Goal: Task Accomplishment & Management: Complete application form

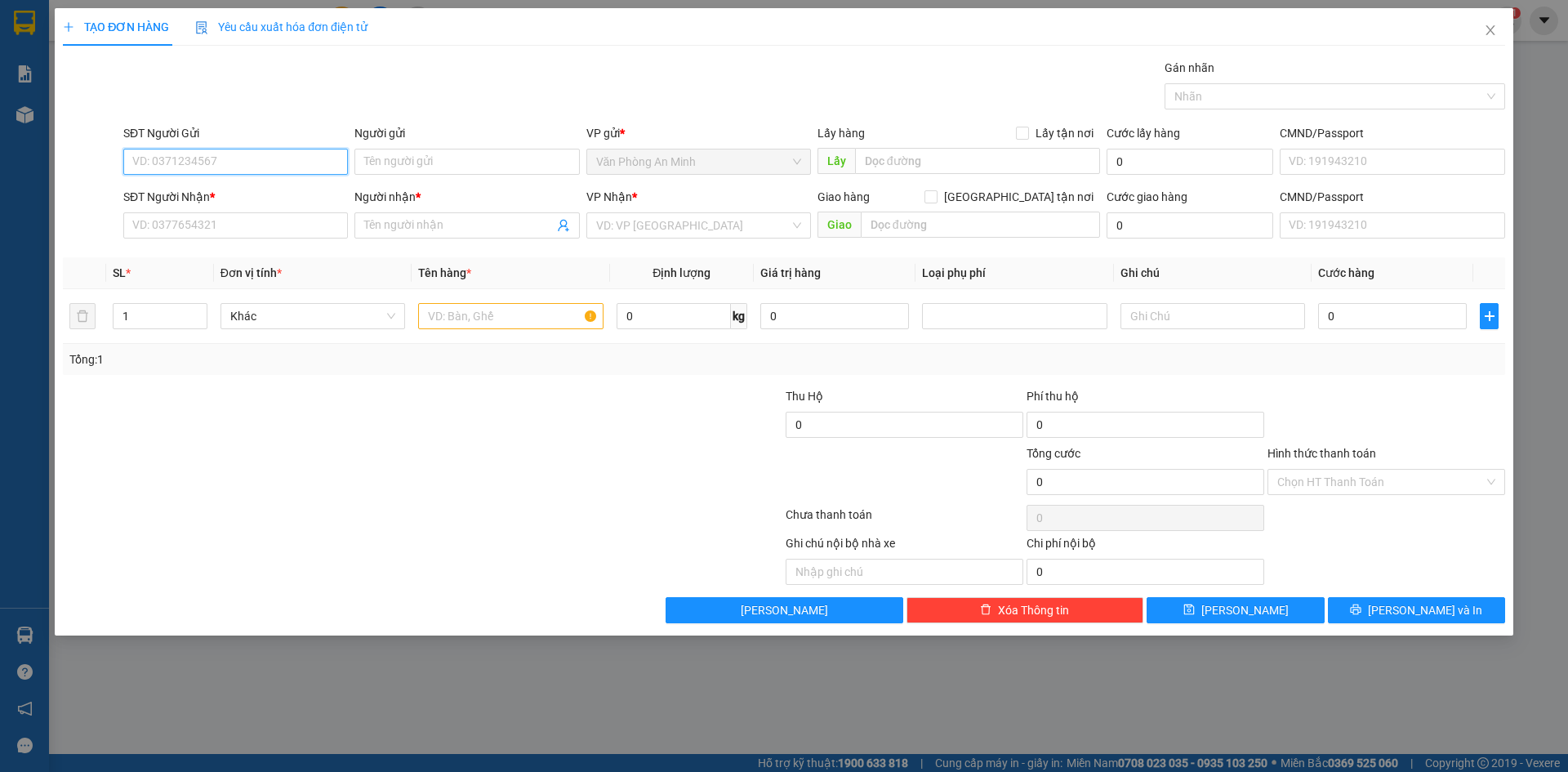
click at [239, 167] on input "SĐT Người Gửi" at bounding box center [235, 162] width 225 height 26
click at [225, 169] on input "0948884383" at bounding box center [235, 162] width 225 height 26
type input "0948884383"
click at [263, 161] on input "0948884383" at bounding box center [235, 162] width 225 height 26
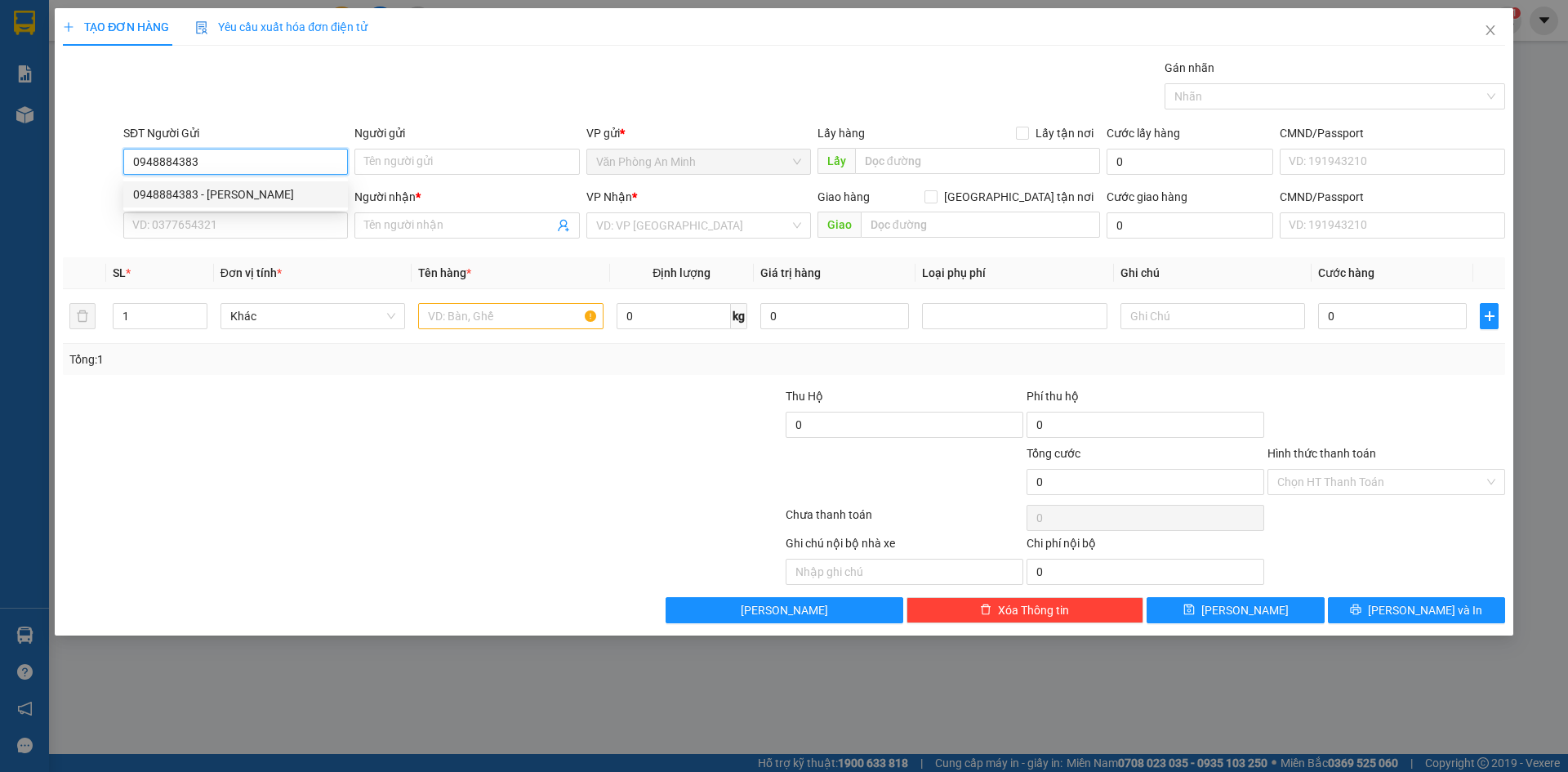
click at [263, 161] on input "0948884383" at bounding box center [235, 162] width 225 height 26
click at [243, 189] on div "0948884383 - [PERSON_NAME]" at bounding box center [235, 194] width 205 height 18
type input "[PERSON_NAME]"
type input "0398189787"
type input "THẢO"
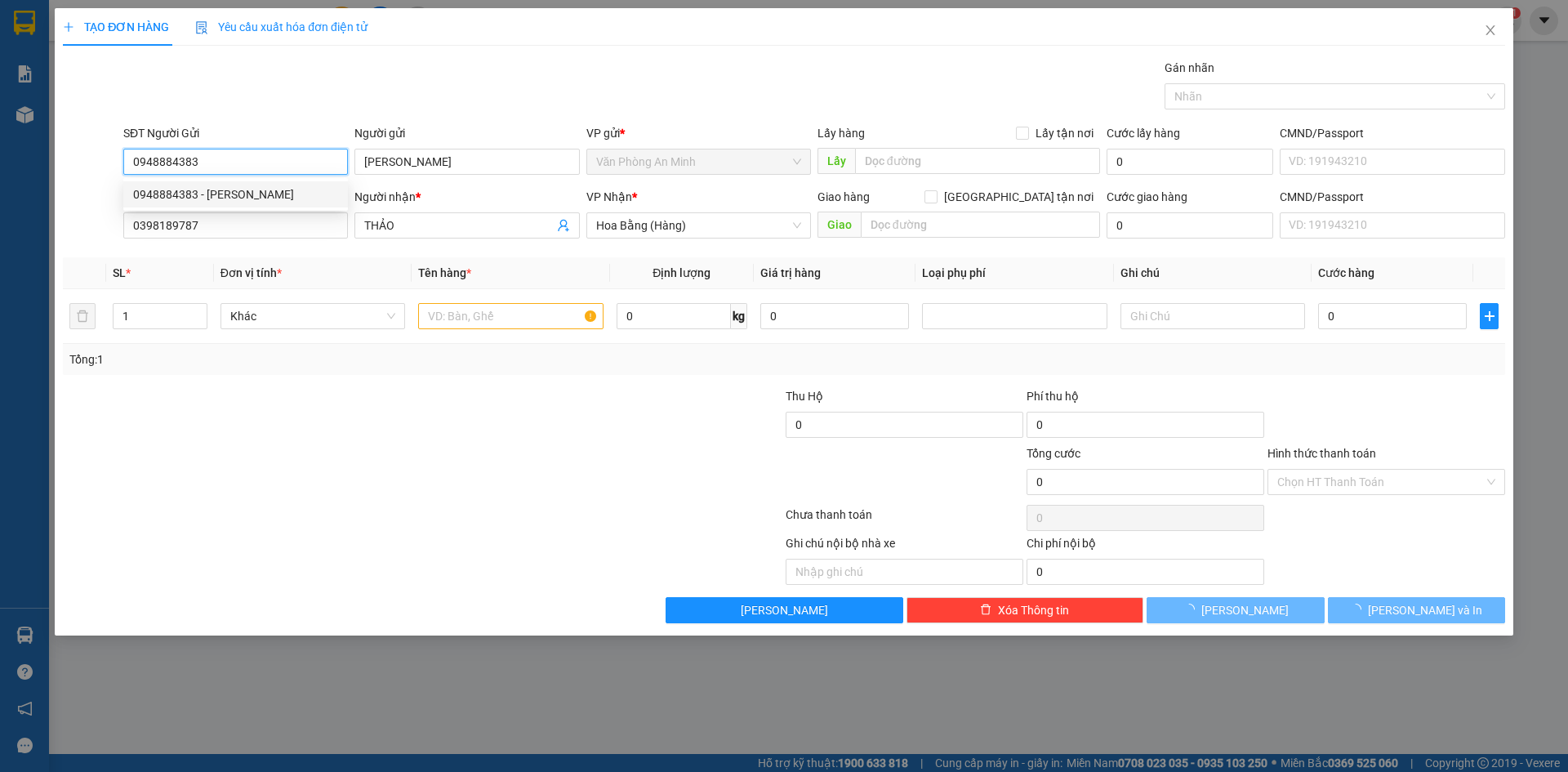
type input "40.000"
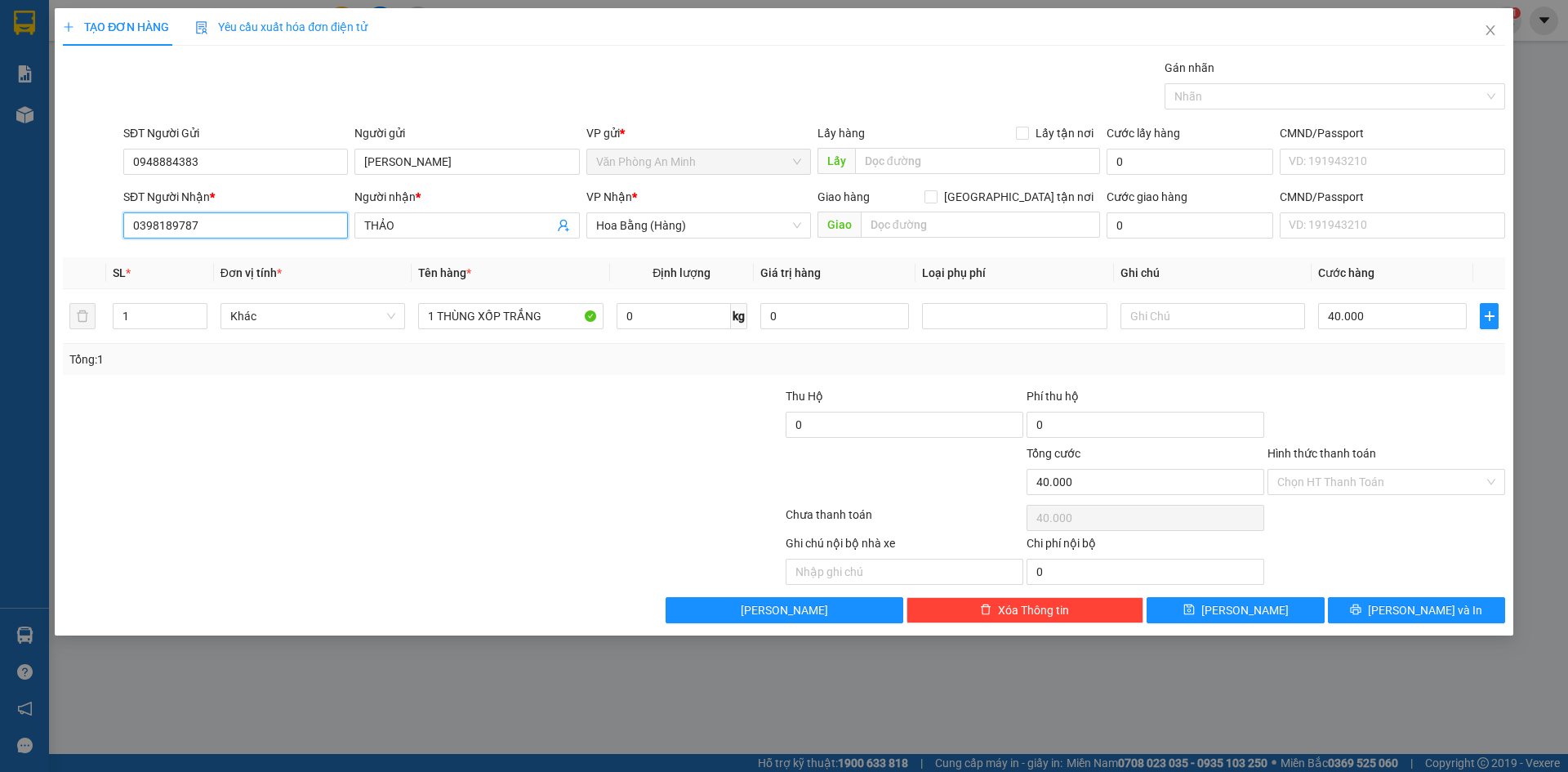
click at [272, 224] on input "0398189787" at bounding box center [235, 226] width 225 height 26
click at [467, 166] on input "[PERSON_NAME]" at bounding box center [466, 162] width 225 height 26
drag, startPoint x: 494, startPoint y: 103, endPoint x: 487, endPoint y: 119, distance: 17.5
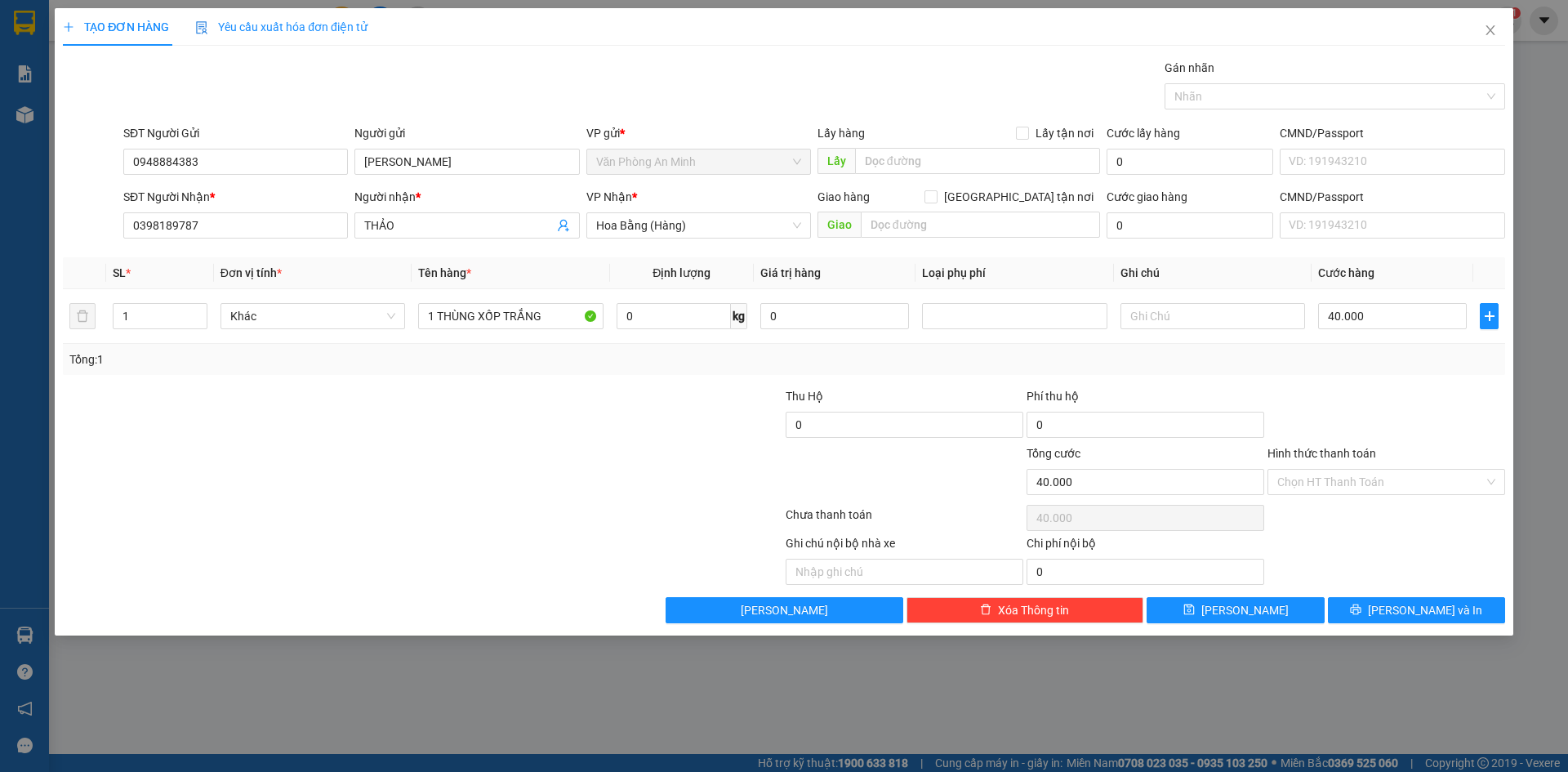
click at [495, 103] on div "Gói vận chuyển * Tiêu chuẩn Gán nhãn Nhãn" at bounding box center [814, 86] width 1389 height 57
click at [436, 223] on input "THẢO" at bounding box center [458, 226] width 188 height 18
click at [361, 226] on span "THẢO" at bounding box center [466, 226] width 225 height 26
drag, startPoint x: 365, startPoint y: 224, endPoint x: 426, endPoint y: 226, distance: 61.0
click at [369, 224] on input "THẢO" at bounding box center [458, 226] width 188 height 18
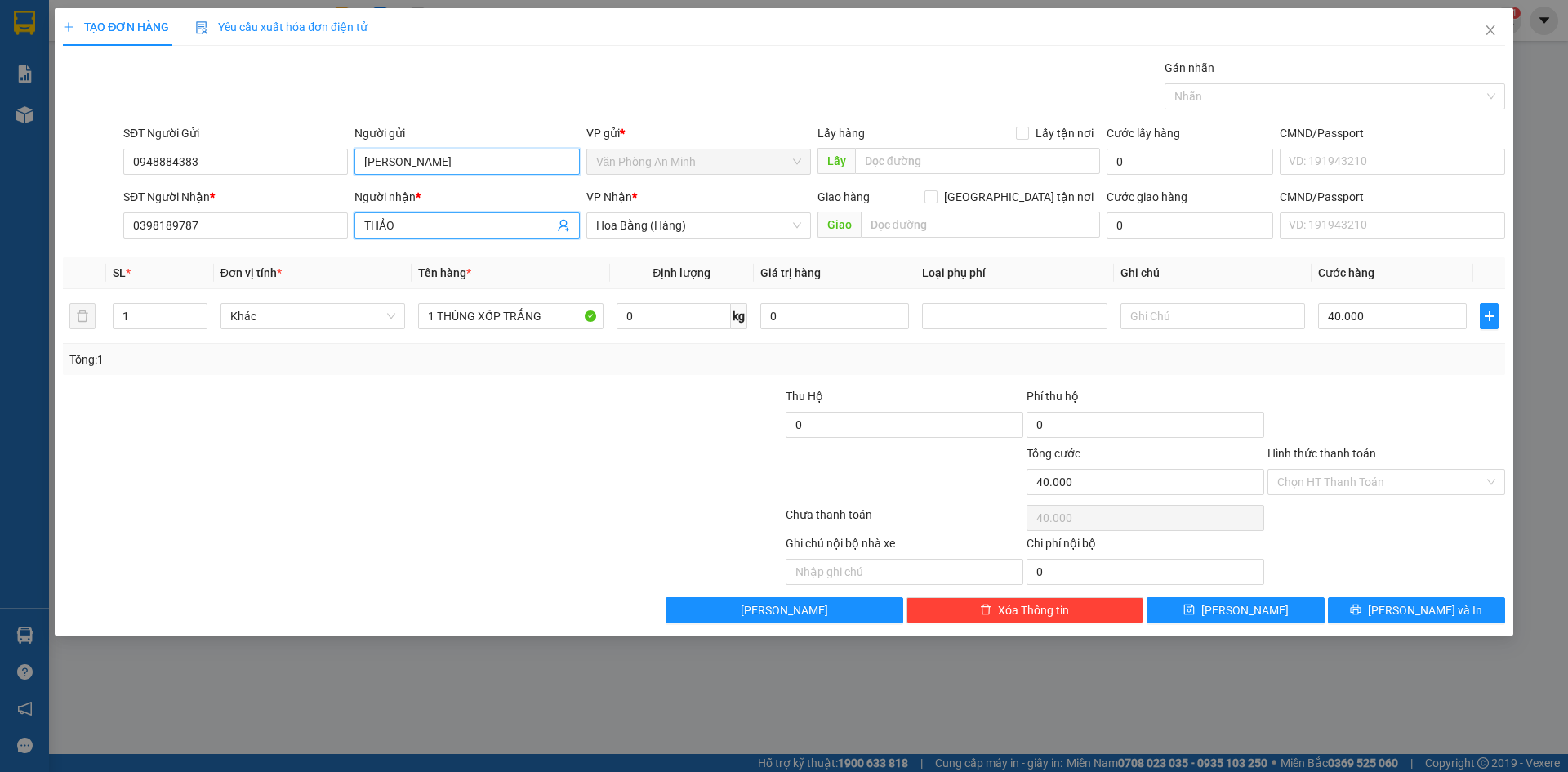
drag, startPoint x: 453, startPoint y: 165, endPoint x: 444, endPoint y: 168, distance: 9.5
click at [449, 168] on input "[PERSON_NAME]" at bounding box center [466, 162] width 225 height 26
type input "ANH PHÔN"
click at [459, 220] on input "THẢO" at bounding box center [458, 226] width 188 height 18
type input "T"
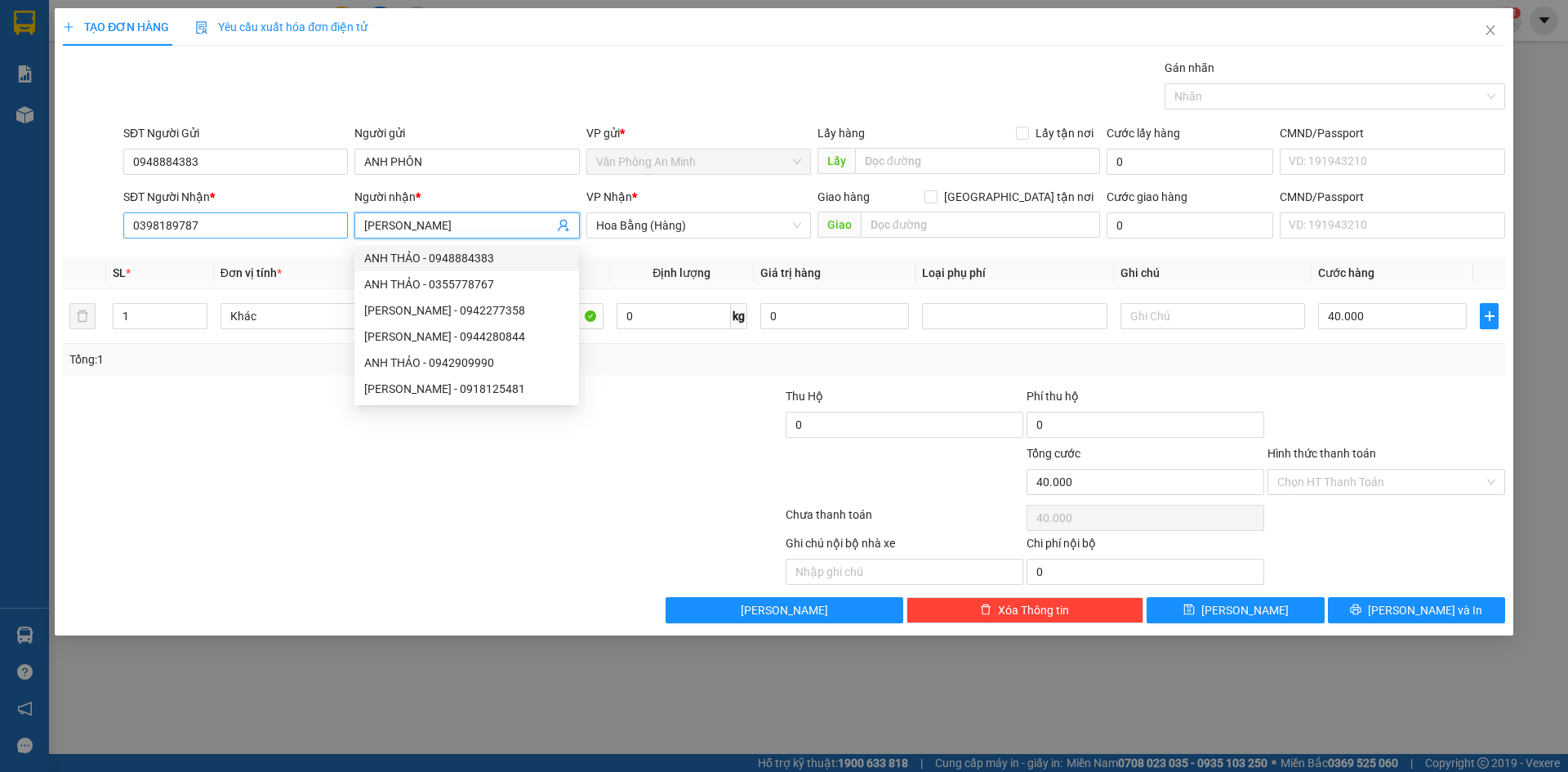
type input "[PERSON_NAME]"
click at [206, 216] on input "0398189787" at bounding box center [235, 226] width 225 height 26
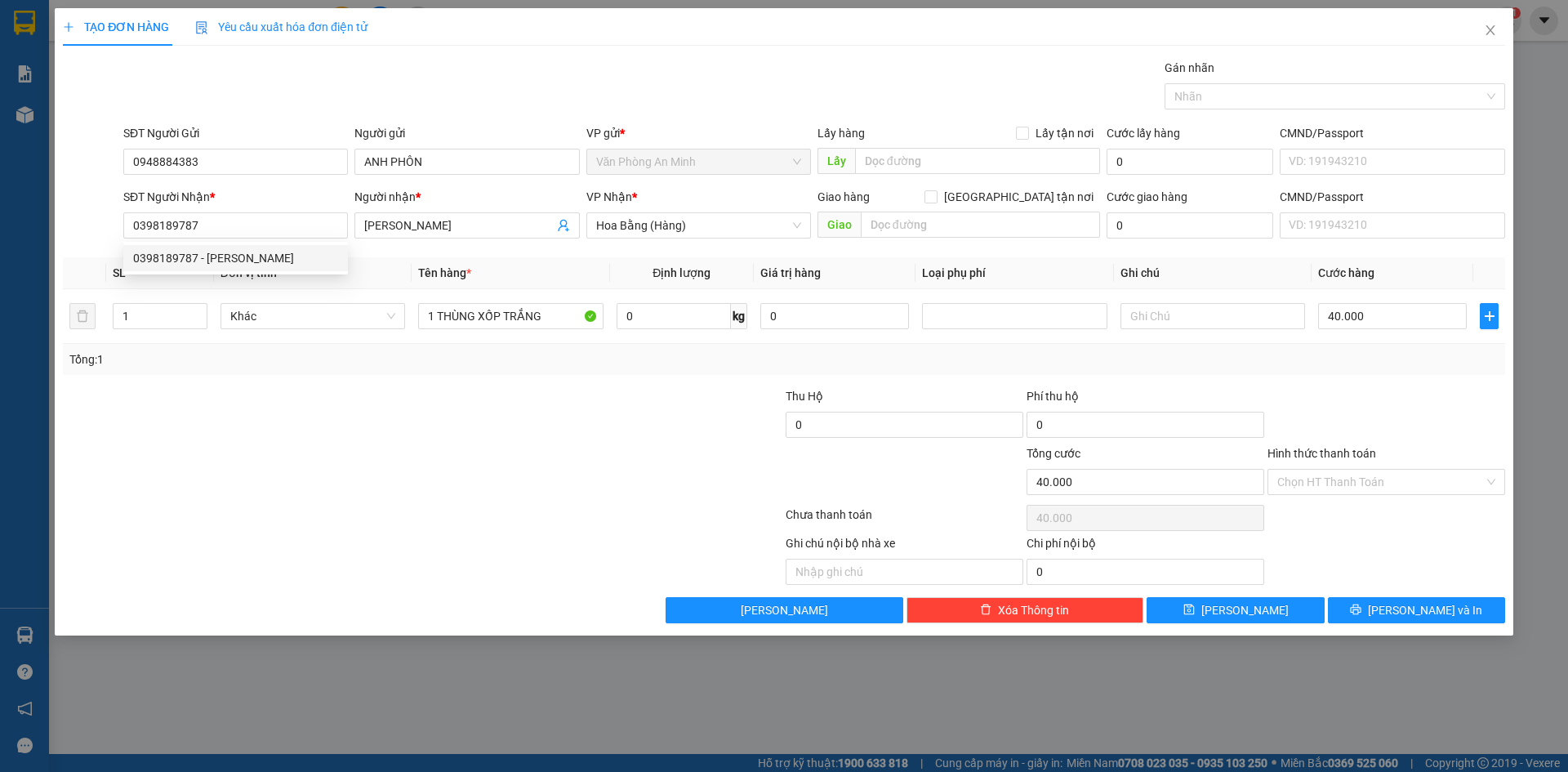
click at [239, 198] on div "SĐT Người Nhận *" at bounding box center [235, 197] width 225 height 18
click at [239, 212] on input "0398189787" at bounding box center [235, 226] width 225 height 26
click at [551, 311] on input "1 THÙNG XỐP TRẮNG" at bounding box center [510, 316] width 184 height 26
type input "1 THÙNG XỐP VÀNG"
click at [520, 450] on div at bounding box center [302, 472] width 482 height 57
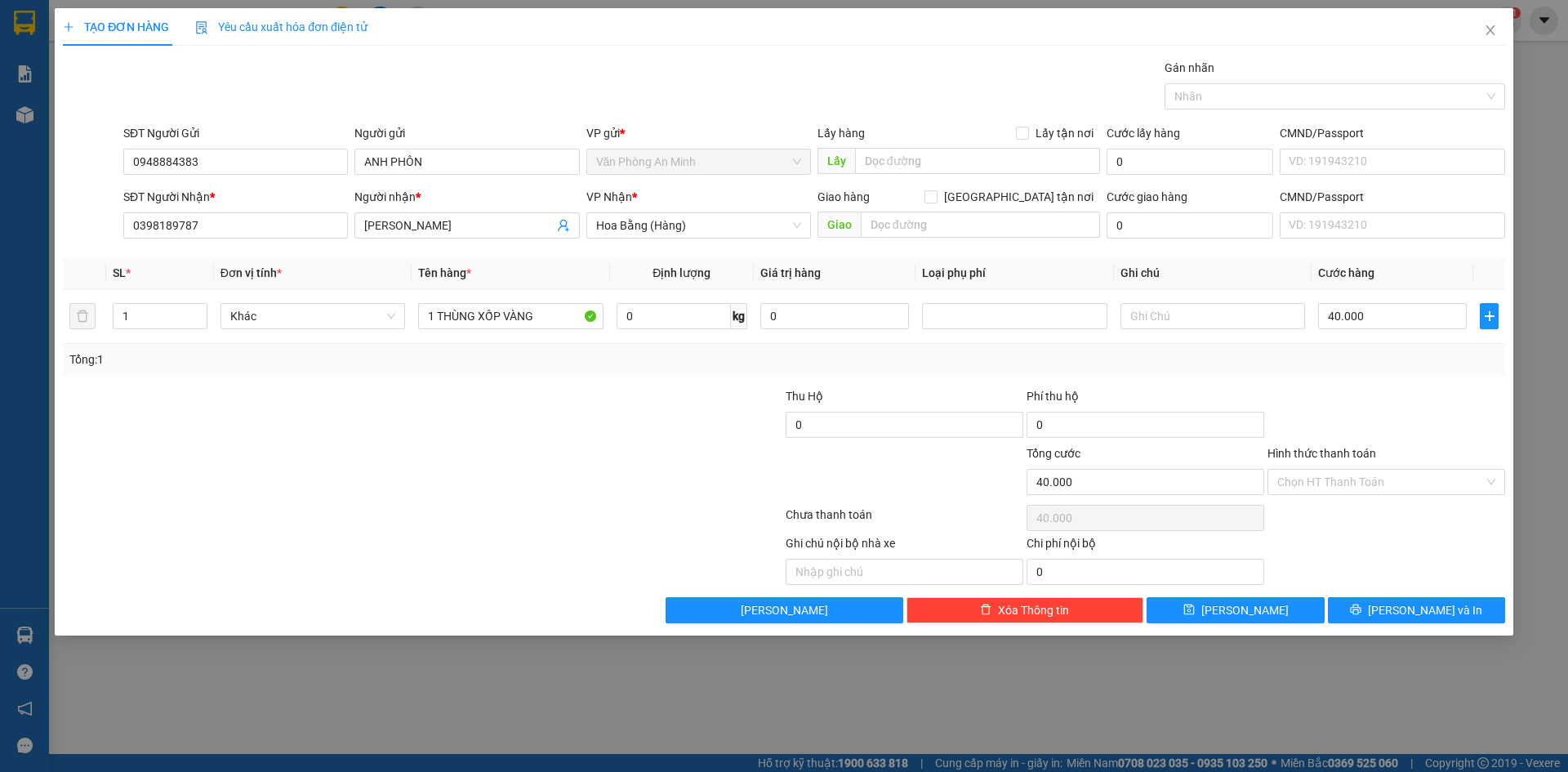
click at [494, 496] on div at bounding box center [302, 472] width 482 height 57
click at [895, 222] on input "text" at bounding box center [980, 225] width 239 height 26
click at [973, 312] on div at bounding box center [1014, 316] width 176 height 20
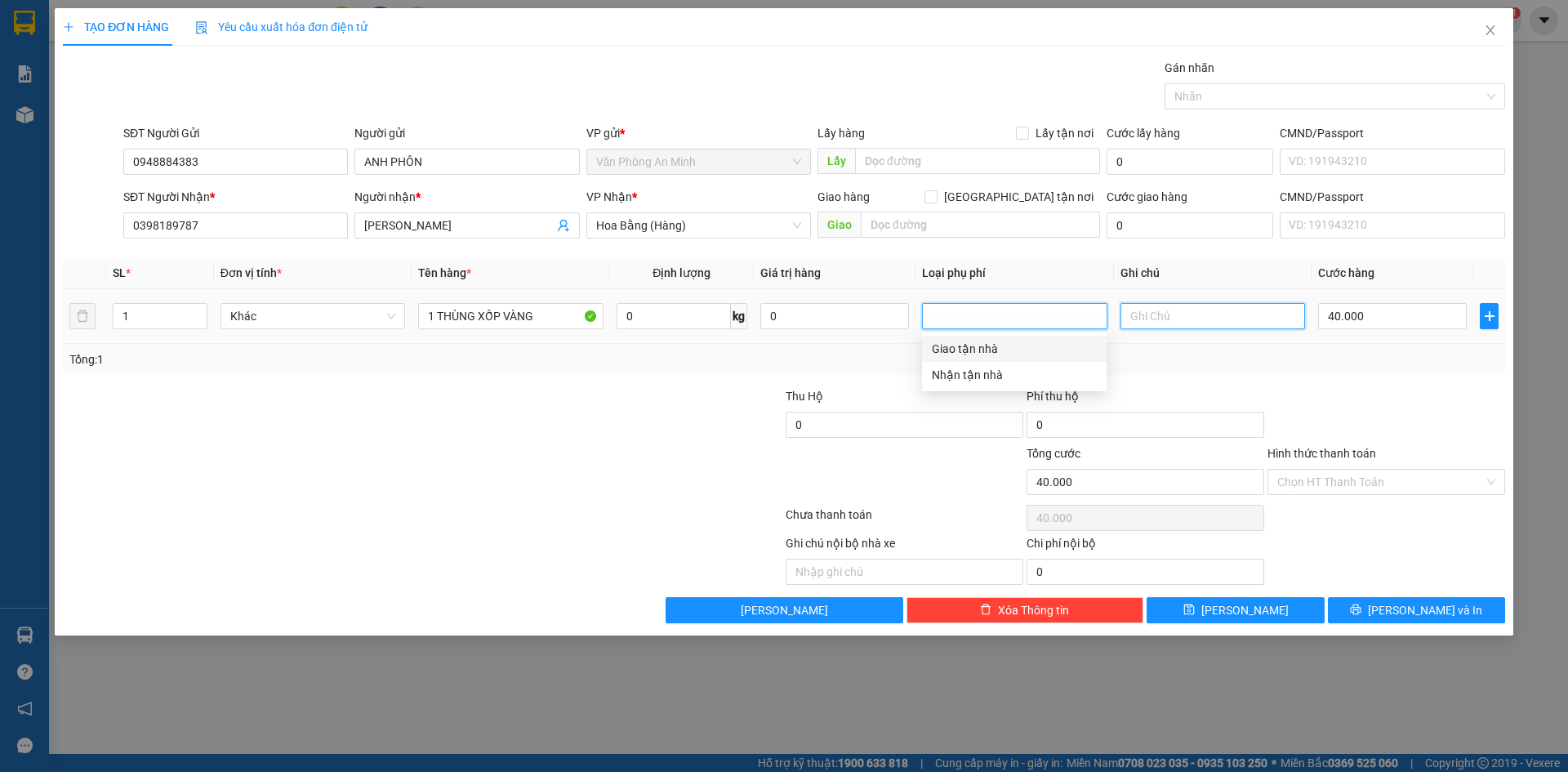
click at [1150, 314] on input "text" at bounding box center [1213, 316] width 184 height 26
type input "H"
click at [1246, 315] on input "KHÁCH CẦN GẤP TO" at bounding box center [1213, 316] width 184 height 26
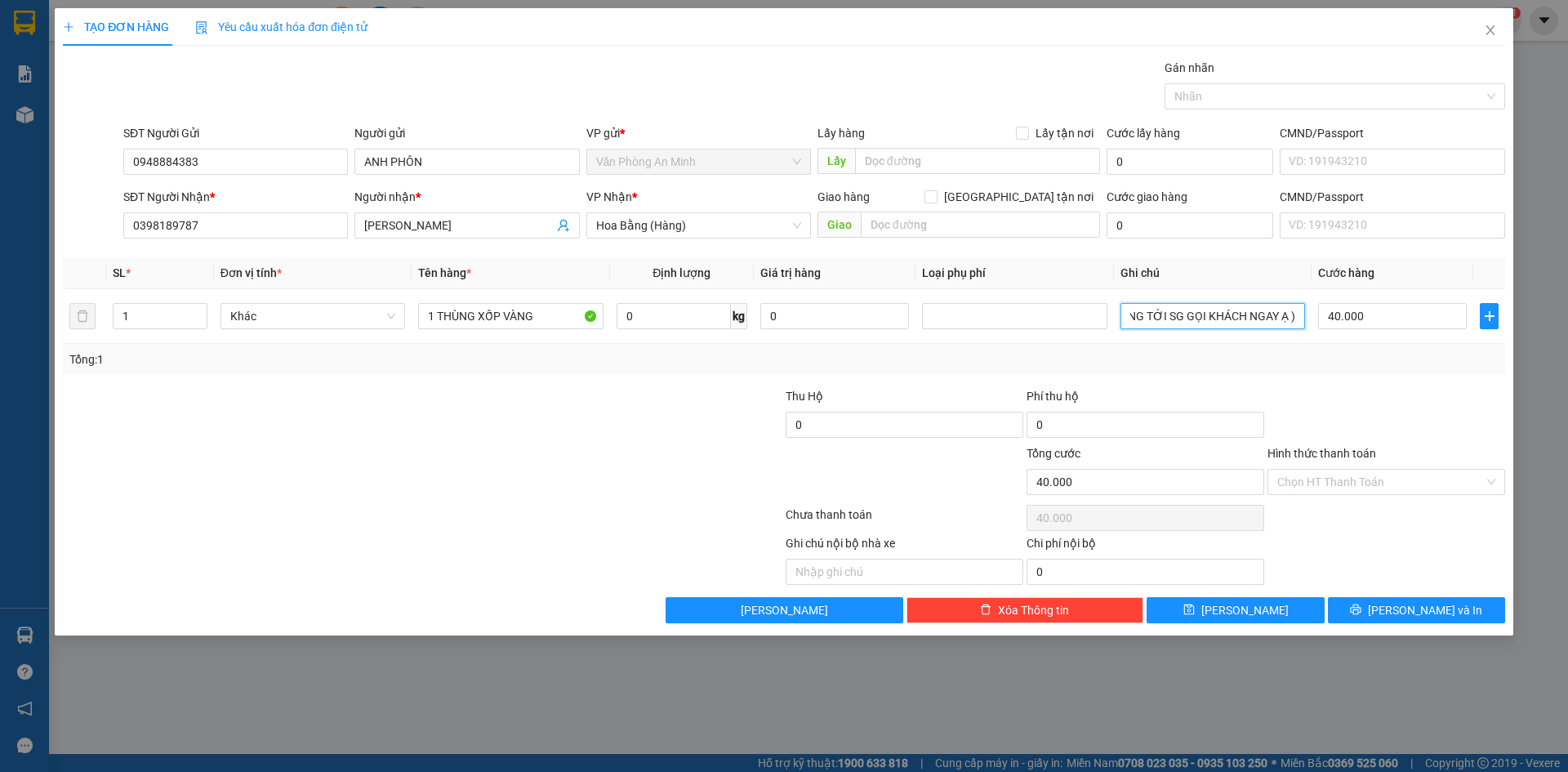
type input "KHÁCH CẦN GẤP ( HÀNG TỚI SG GỌI KHÁCH NGAY Ạ )"
click at [1366, 413] on div at bounding box center [1386, 416] width 241 height 57
click at [1387, 475] on input "Hình thức thanh toán" at bounding box center [1380, 482] width 206 height 25
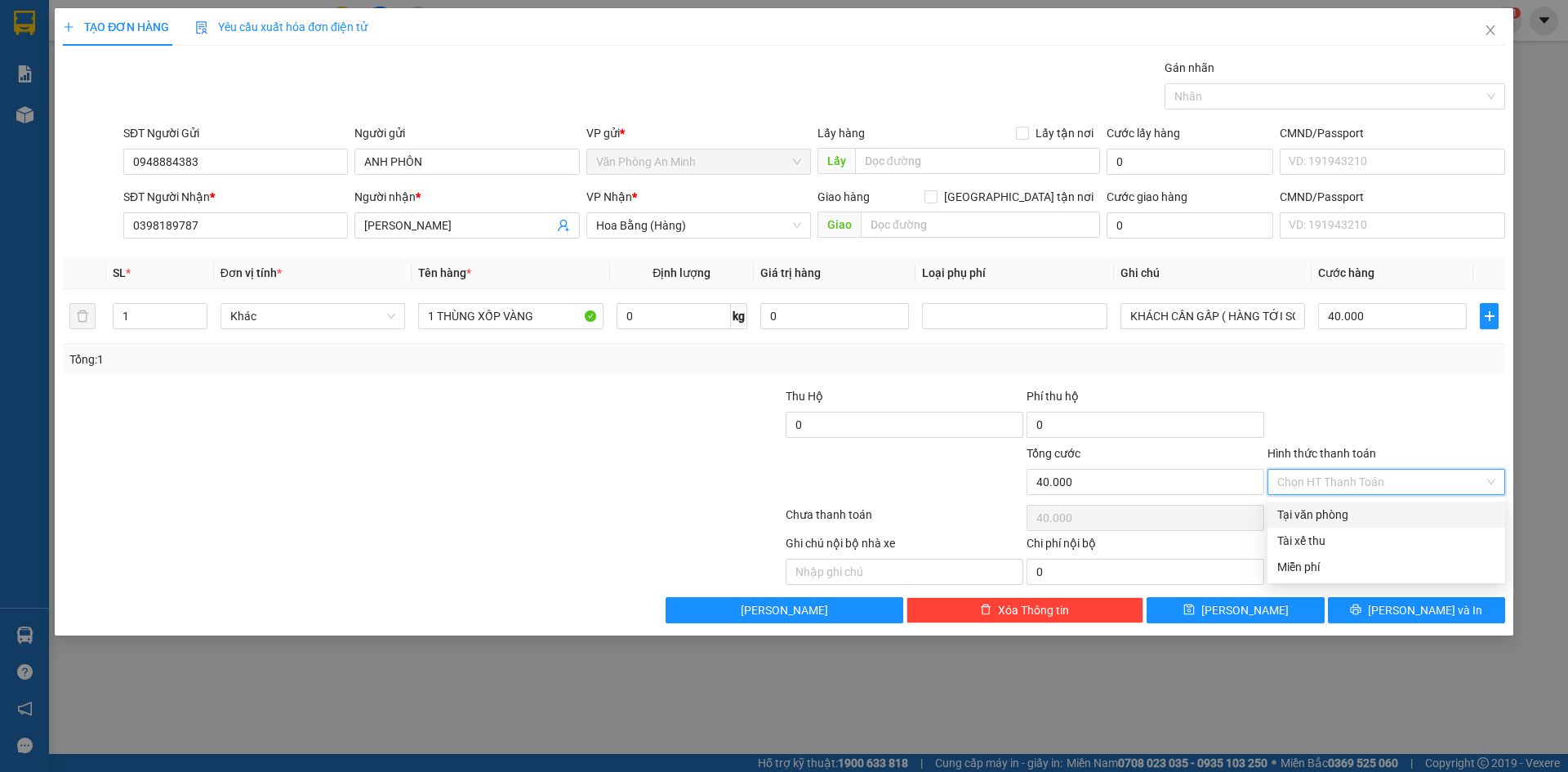
click at [1371, 519] on div "Tại văn phòng" at bounding box center [1386, 514] width 218 height 18
type input "0"
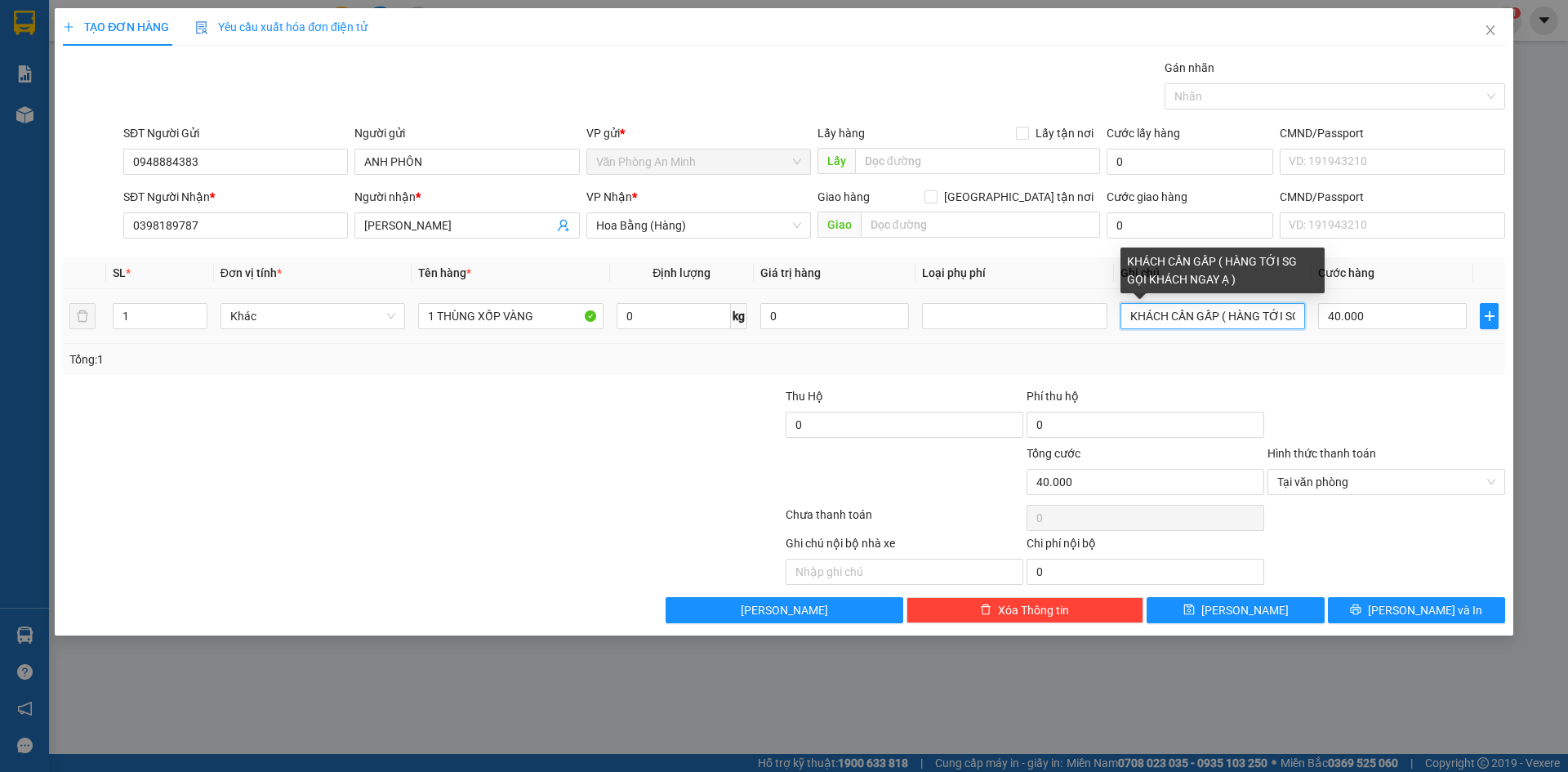
click at [1272, 311] on input "KHÁCH CẦN GẤP ( HÀNG TỚI SG GỌI KHÁCH NGAY Ạ )" at bounding box center [1213, 316] width 184 height 26
click at [1269, 316] on input "KHÁCH CẦN GẤP ( HÀNG TỚI SG GỌI KHÁCH NGAY Ạ )" at bounding box center [1213, 316] width 184 height 26
click at [1287, 316] on input "KHÁCH CẦN GẤP ( HÀNG TỚI SG GỌI KHÁCH NGAY Ạ )" at bounding box center [1213, 316] width 184 height 26
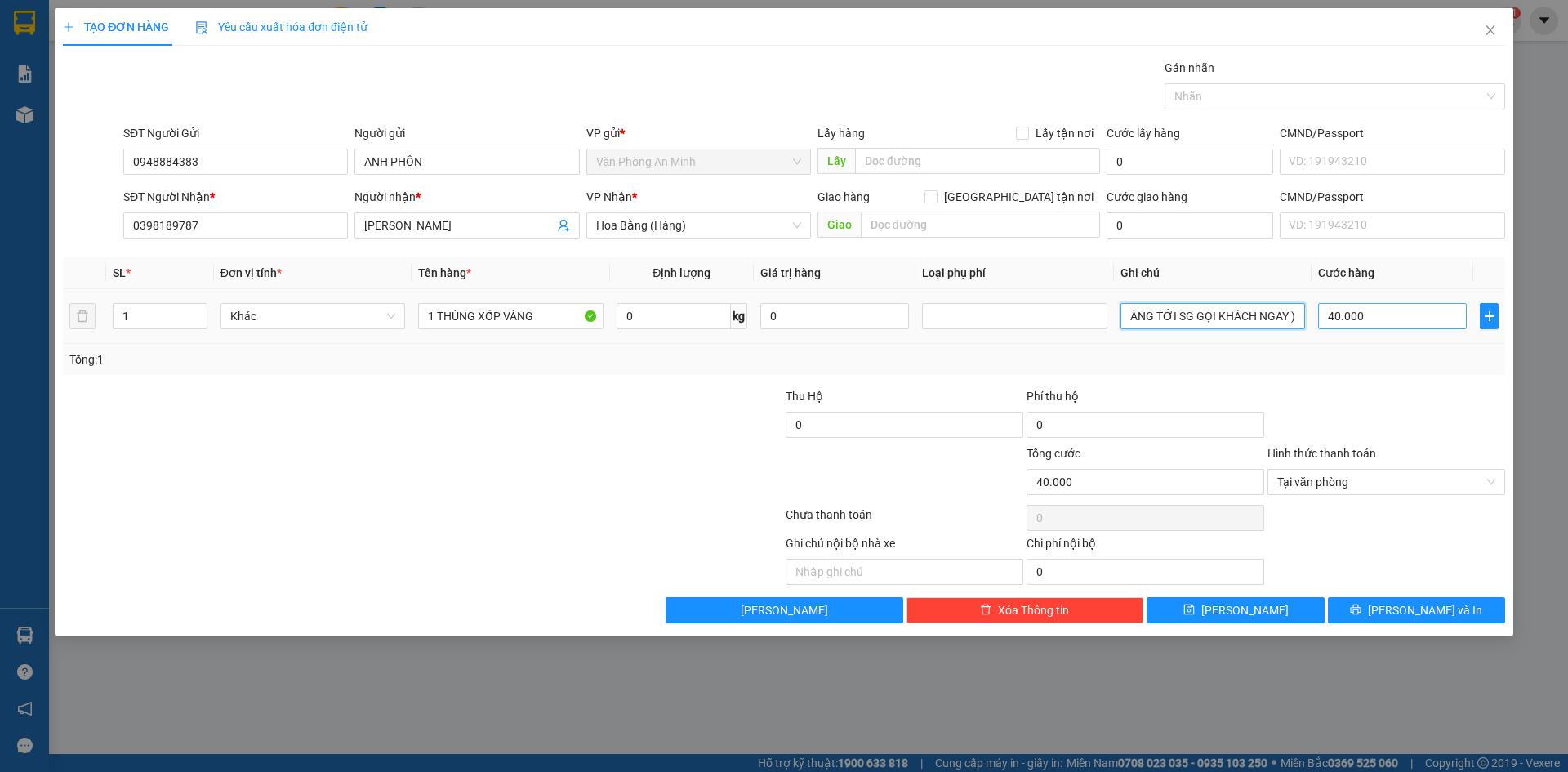
scroll to position [0, 108]
type input "KHÁCH CẦN GẤP ( HÀNG TỚI SG GỌI KHÁCH NGAY )"
click at [1362, 405] on div at bounding box center [1386, 416] width 241 height 57
click at [1406, 613] on span "[PERSON_NAME] và In" at bounding box center [1425, 611] width 114 height 18
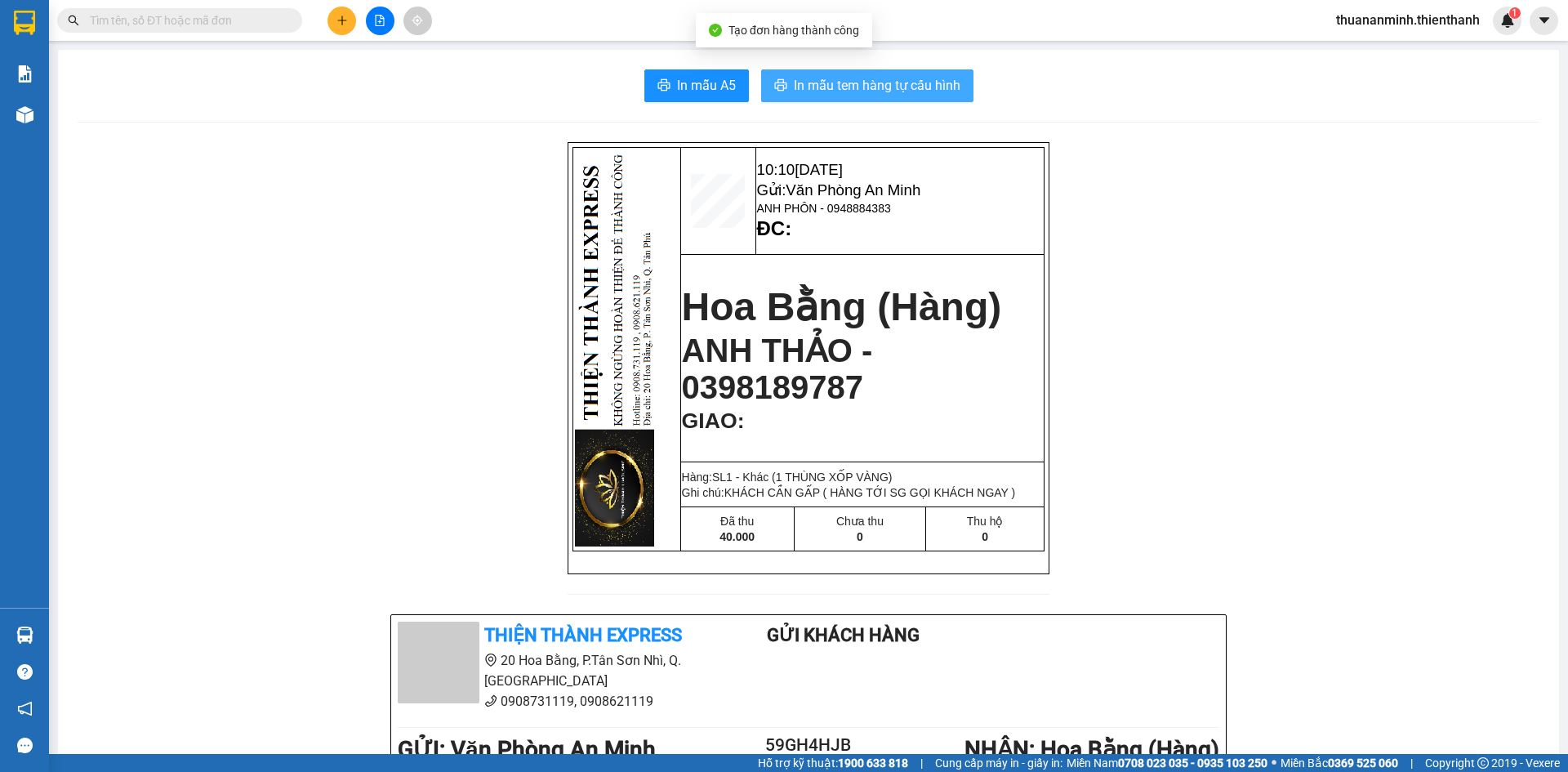
click at [871, 88] on span "In mẫu tem hàng tự cấu hình" at bounding box center [877, 85] width 167 height 21
click at [1190, 305] on div "10:10 [DATE] Gửi: Văn Phòng An Minh ANH PHÔN - 0948884383 ĐC: [GEOGRAPHIC_DATA]…" at bounding box center [808, 721] width 1462 height 1158
click at [387, 23] on button at bounding box center [380, 21] width 29 height 29
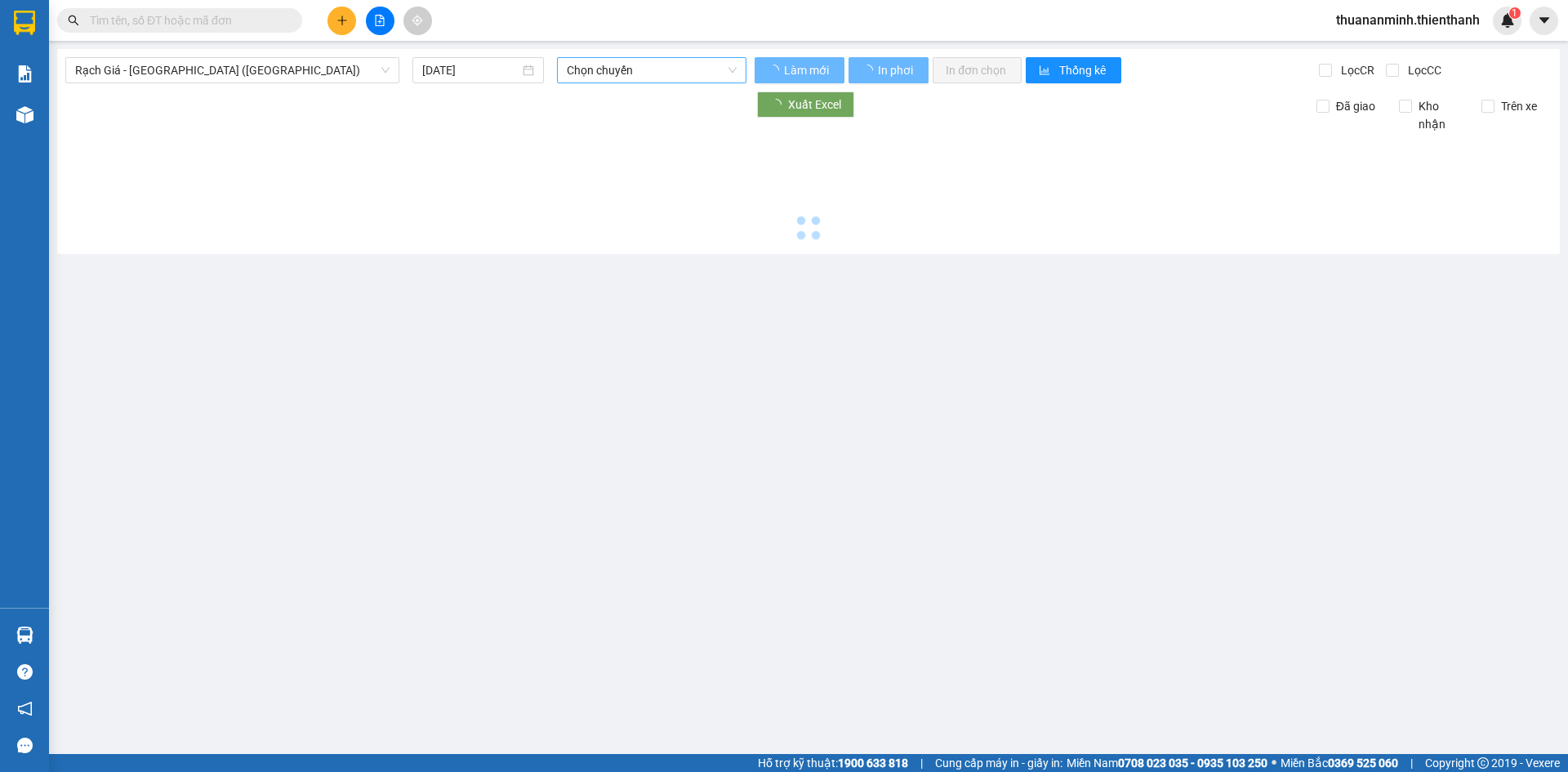
click at [612, 67] on span "Chọn chuyến" at bounding box center [652, 70] width 169 height 25
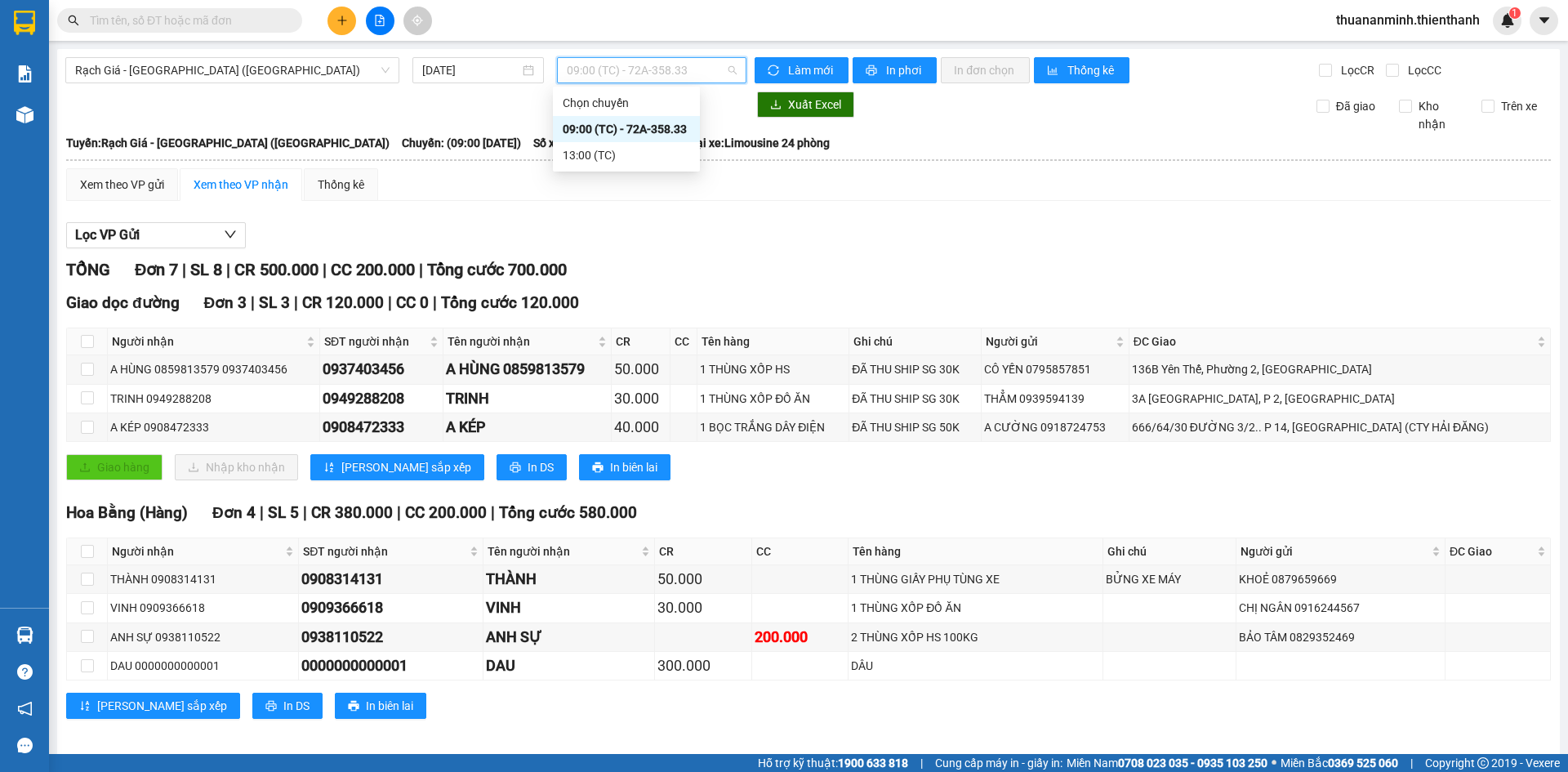
click at [618, 69] on span "09:00 (TC) - 72A-358.33" at bounding box center [652, 70] width 169 height 25
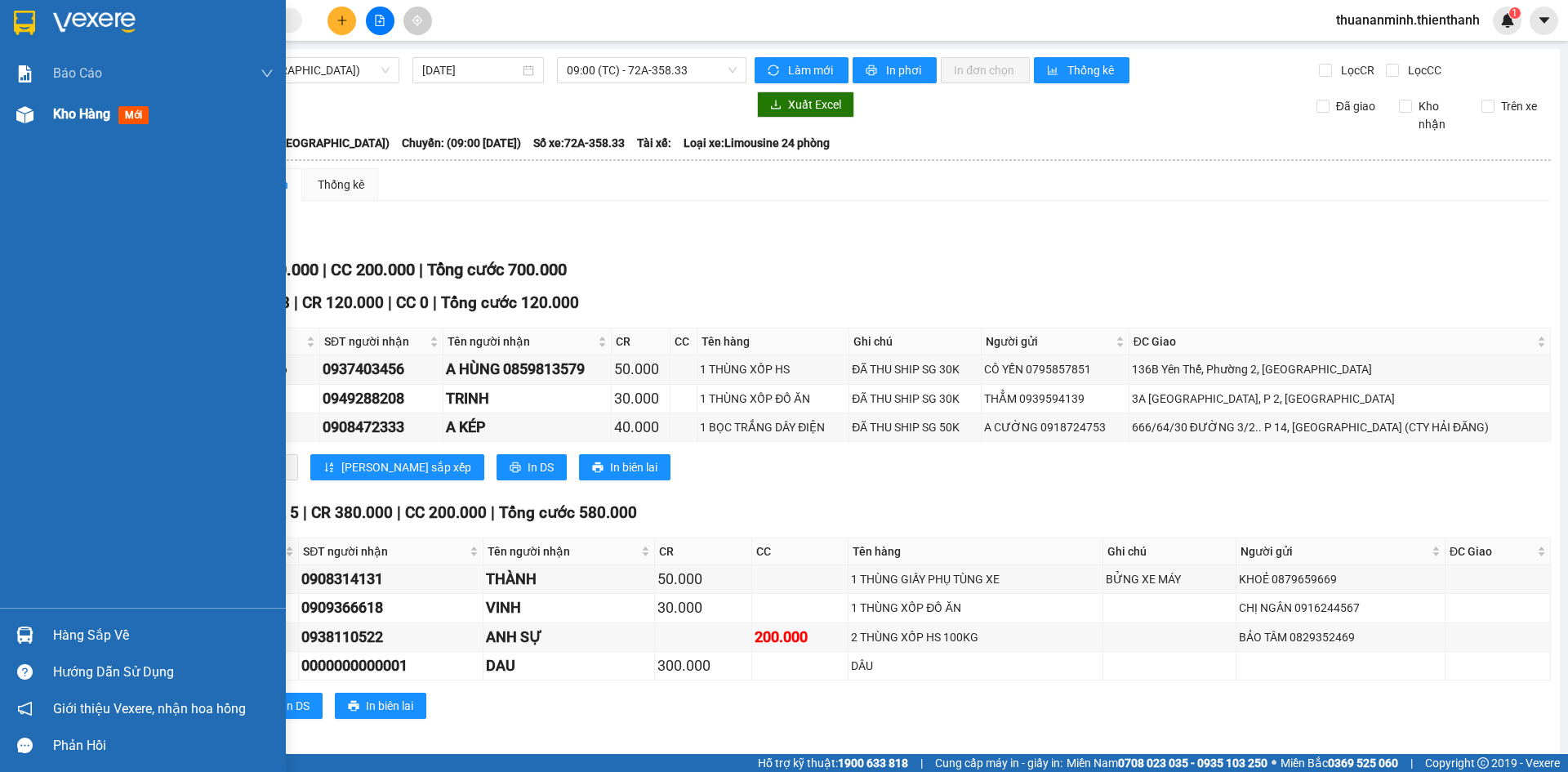
click at [33, 116] on img at bounding box center [25, 114] width 17 height 17
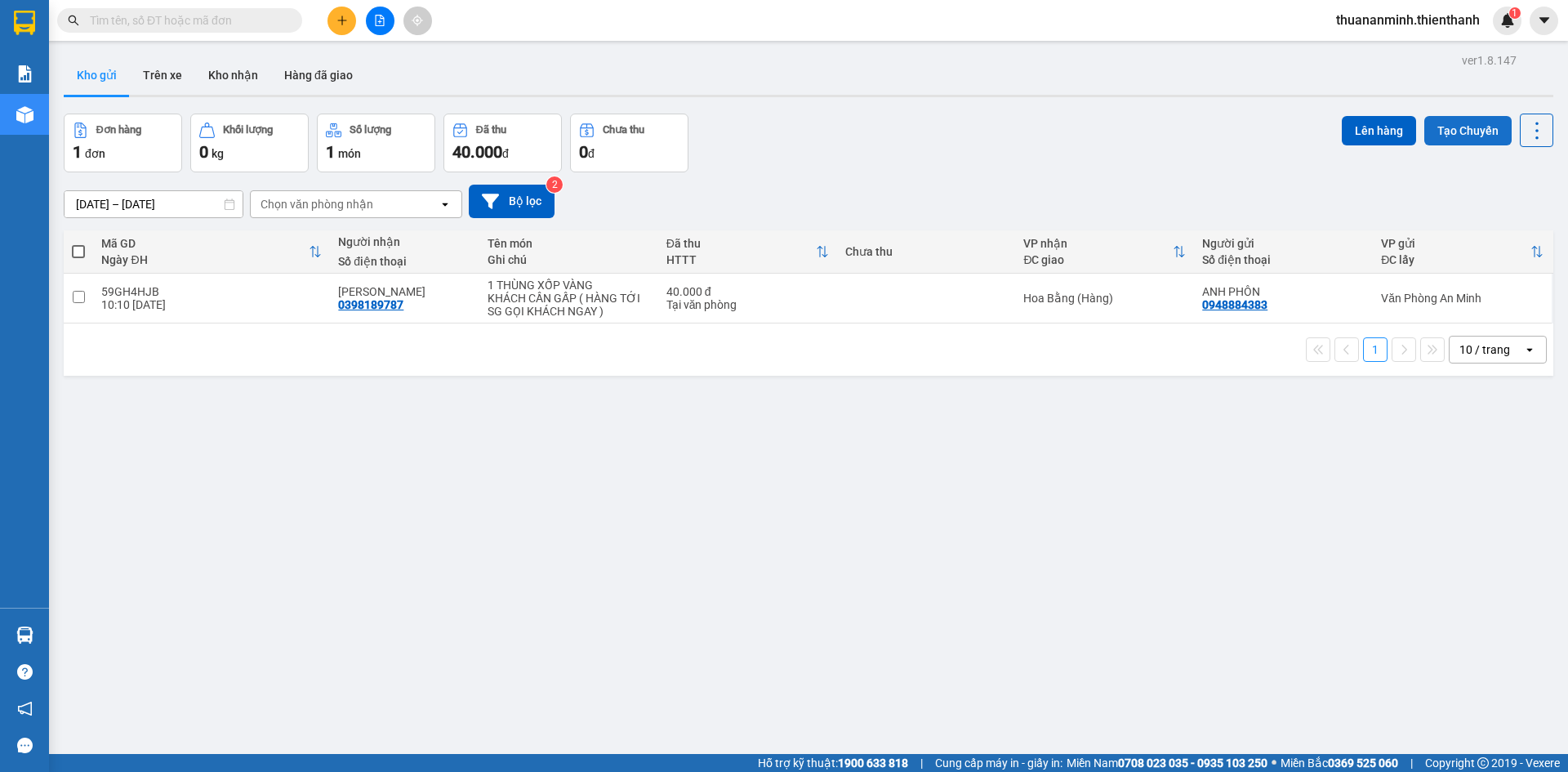
click at [1446, 129] on button "Tạo Chuyến" at bounding box center [1468, 131] width 87 height 30
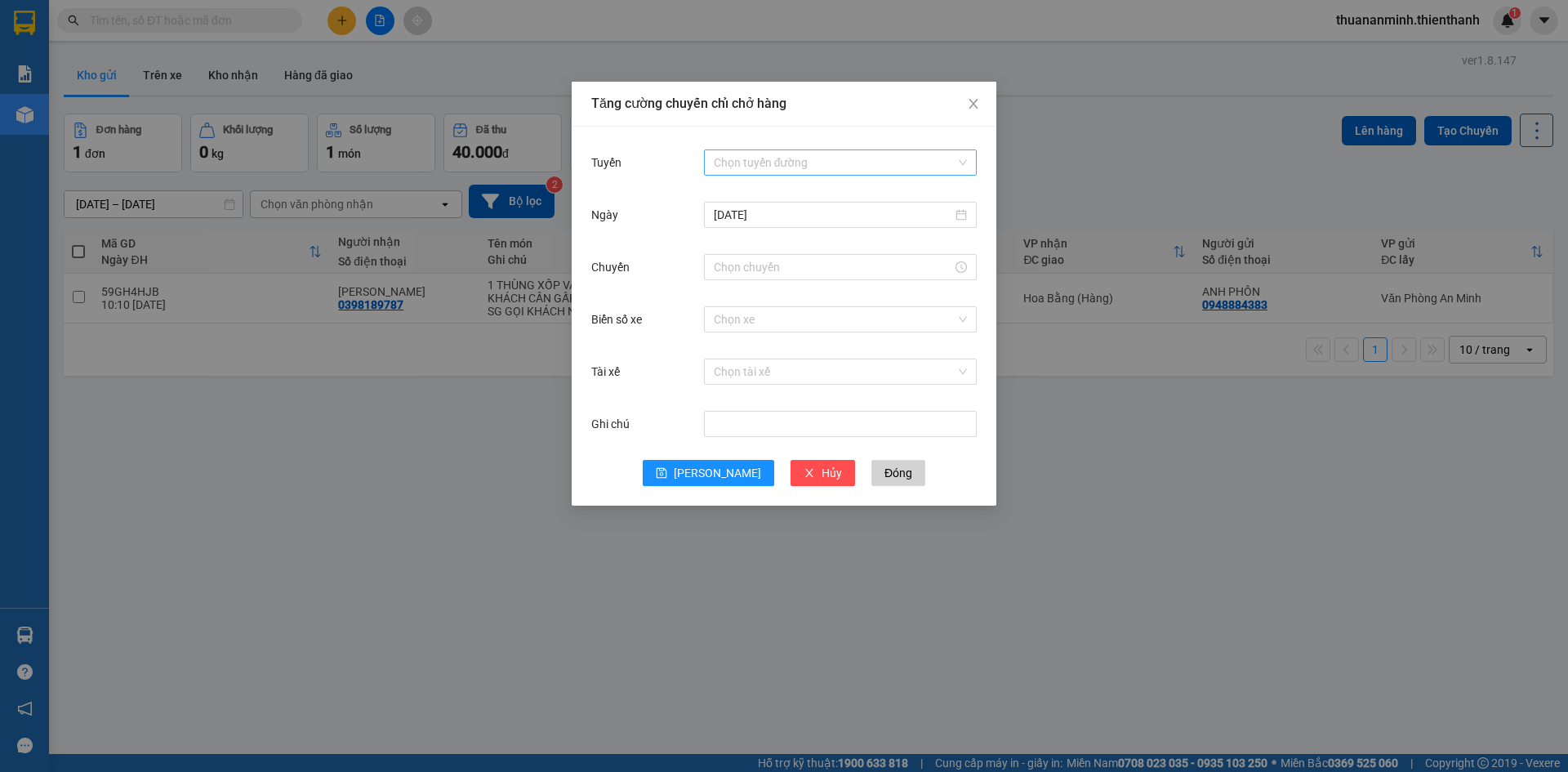
click at [831, 160] on input "Tuyến" at bounding box center [835, 163] width 242 height 25
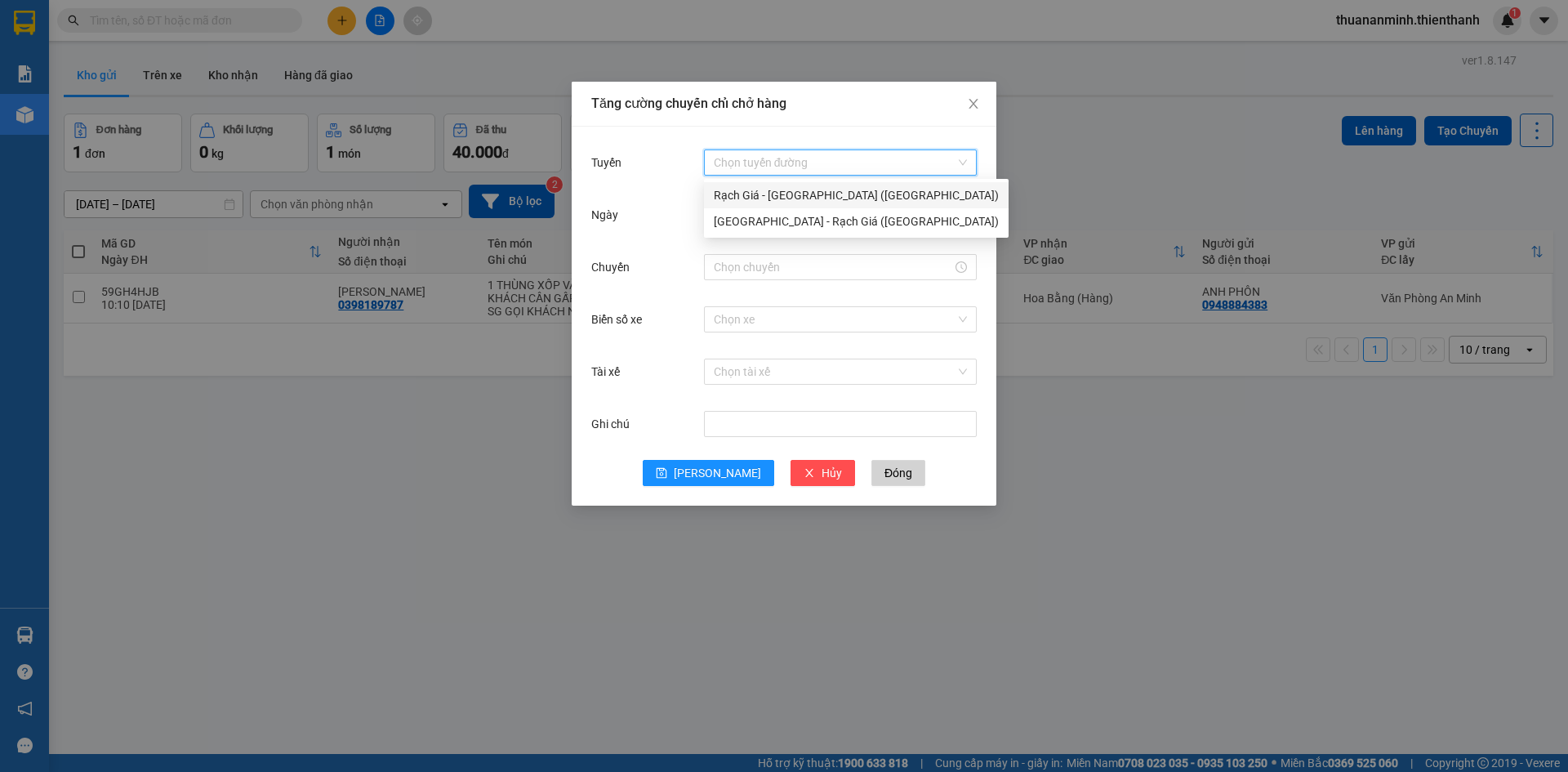
click at [796, 194] on div "Rạch Giá - [GEOGRAPHIC_DATA] ([GEOGRAPHIC_DATA])" at bounding box center [856, 195] width 285 height 18
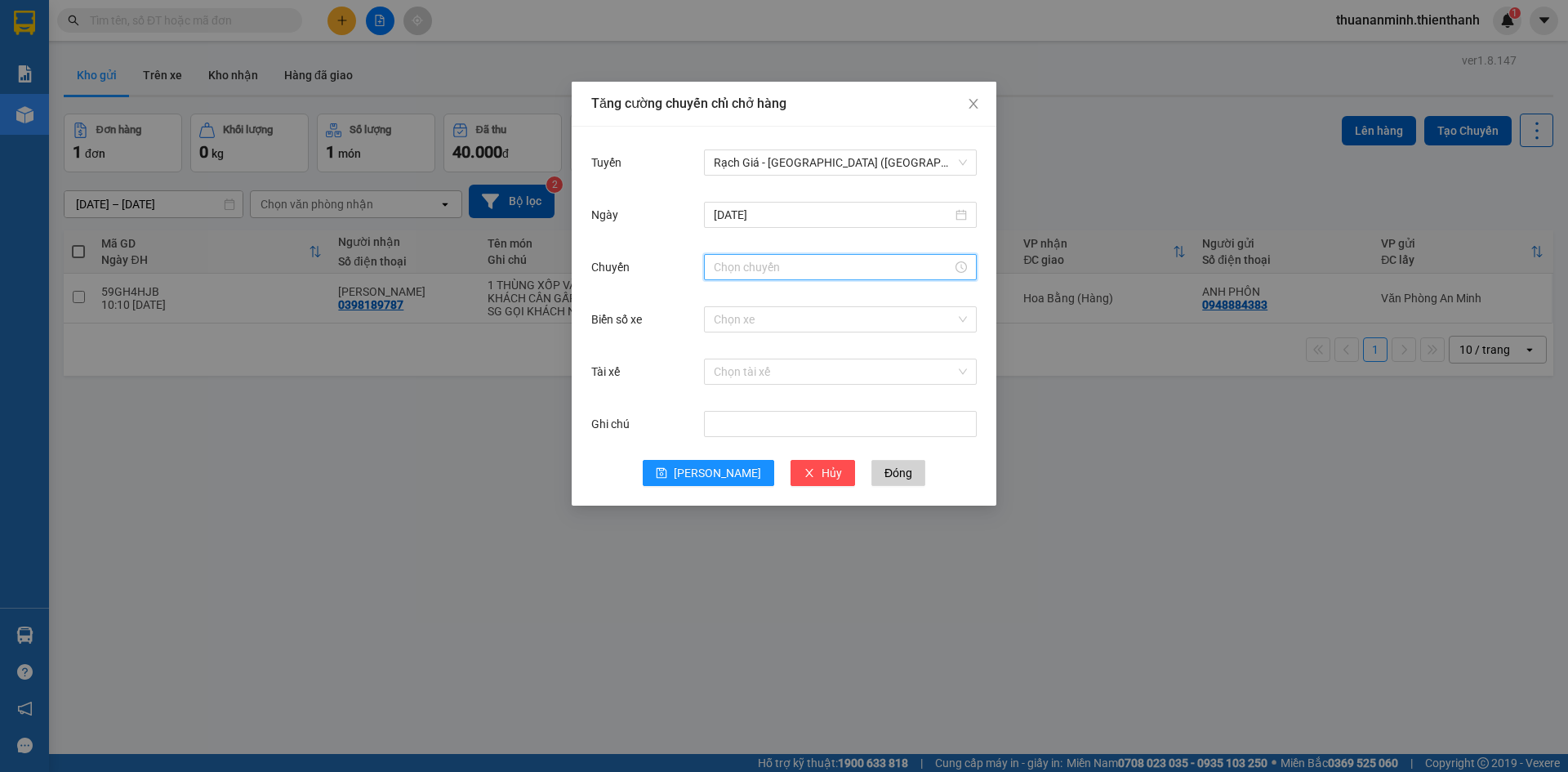
click at [793, 268] on input "Chuyến" at bounding box center [833, 267] width 239 height 18
click at [720, 307] on div "11" at bounding box center [727, 305] width 46 height 23
type input "11:00"
click at [768, 299] on div "00" at bounding box center [772, 298] width 45 height 23
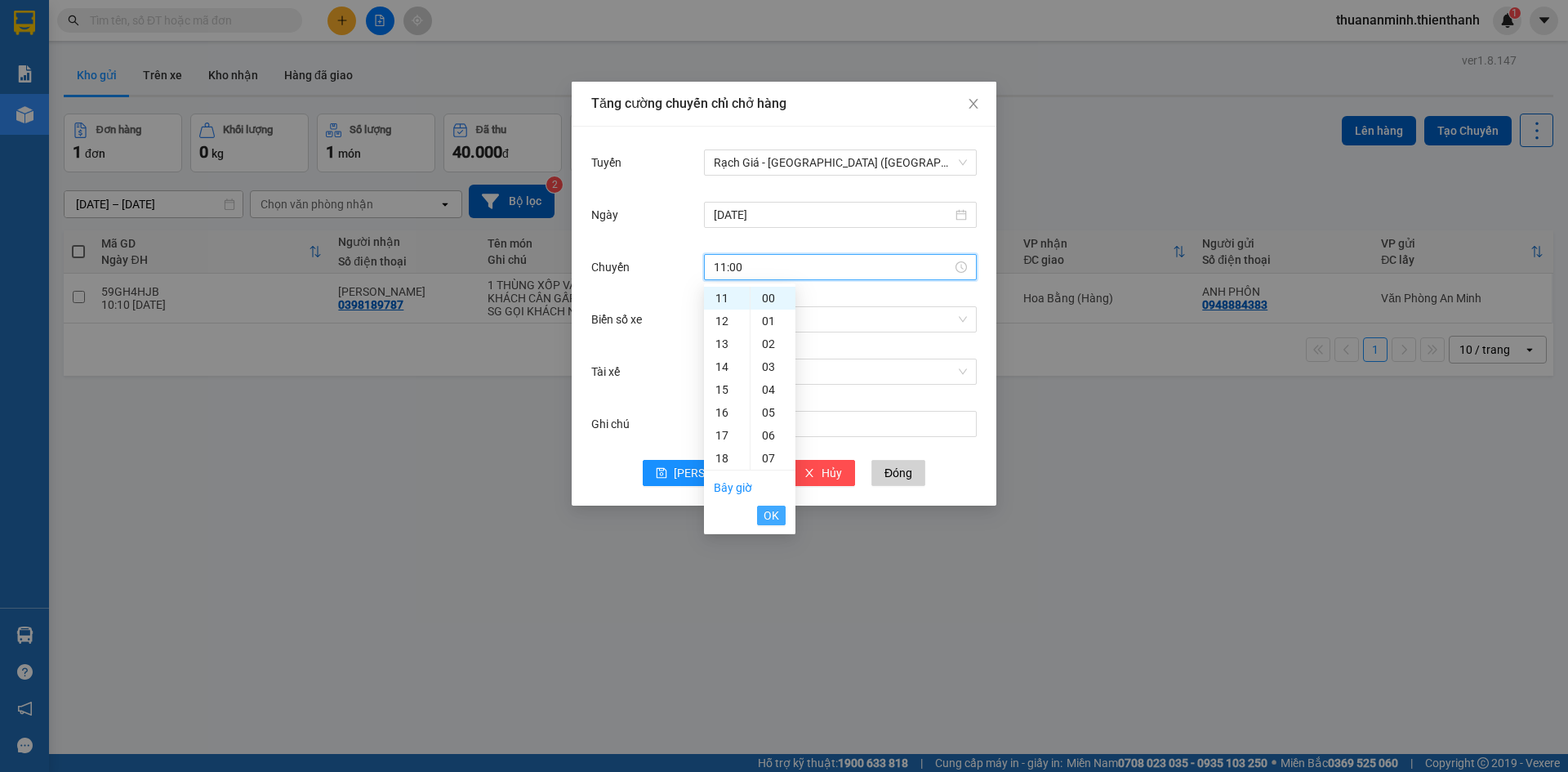
click at [763, 515] on button "OK" at bounding box center [771, 515] width 29 height 20
click at [808, 309] on input "Biển số xe" at bounding box center [835, 319] width 242 height 25
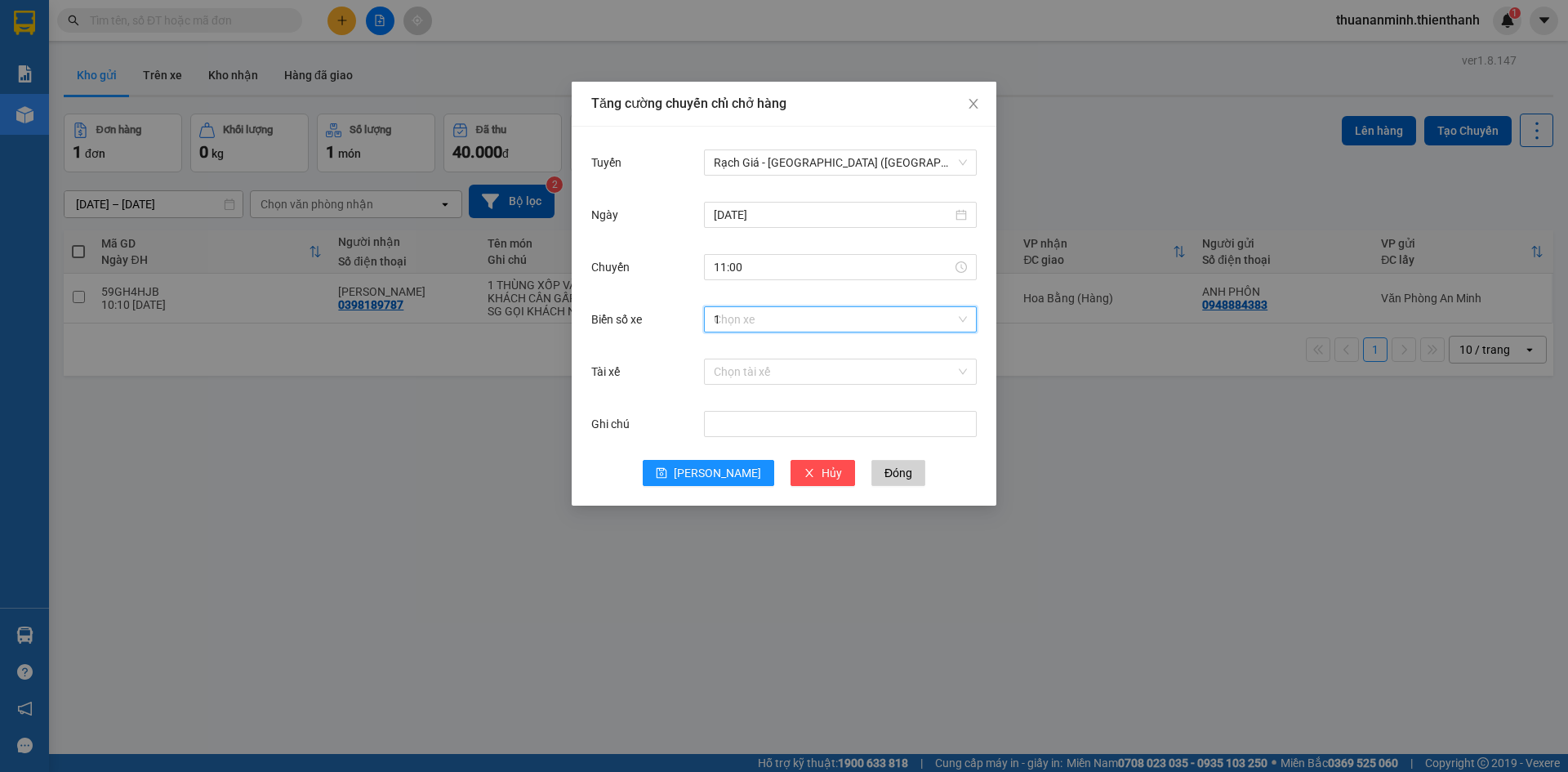
type input "11"
click at [772, 374] on div "50F-048.11" at bounding box center [841, 379] width 253 height 18
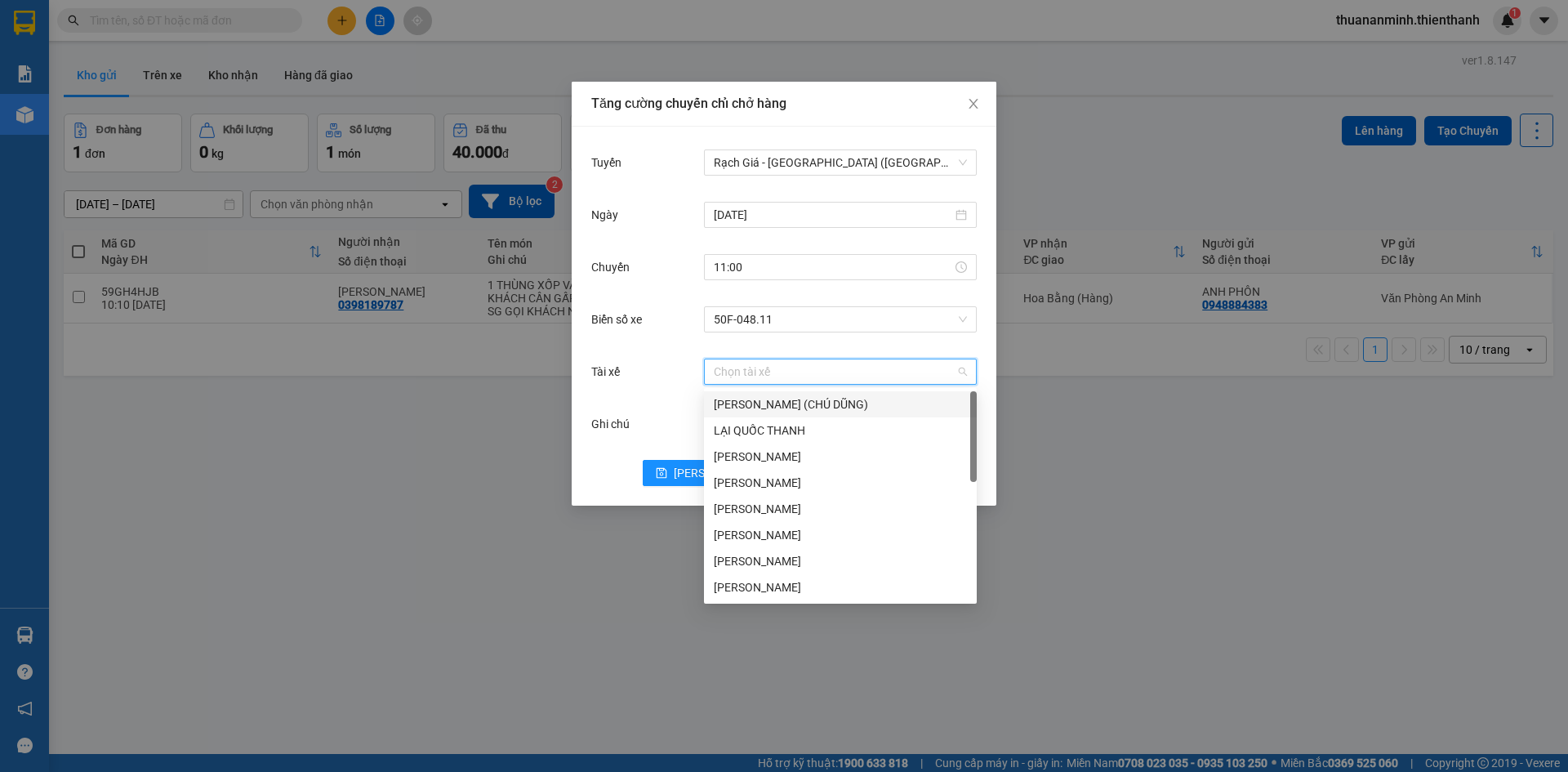
click at [768, 372] on input "Tài xế" at bounding box center [835, 372] width 242 height 25
click at [1108, 414] on div "Tăng cường chuyến chỉ chở hàng Tuyến Rạch Giá - [GEOGRAPHIC_DATA] ([GEOGRAPHIC_…" at bounding box center [784, 386] width 1568 height 772
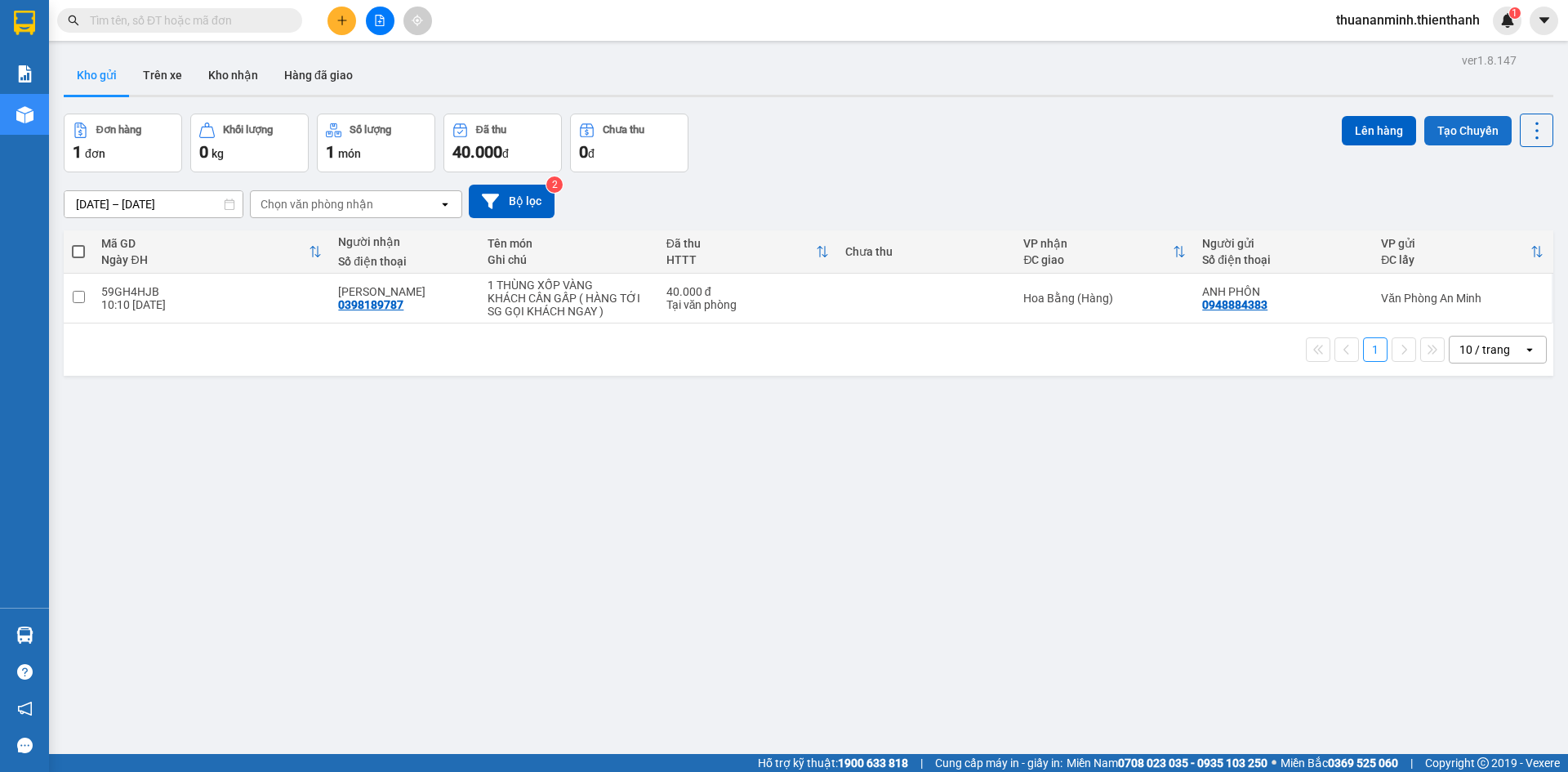
click at [1450, 128] on button "Tạo Chuyến" at bounding box center [1468, 131] width 87 height 30
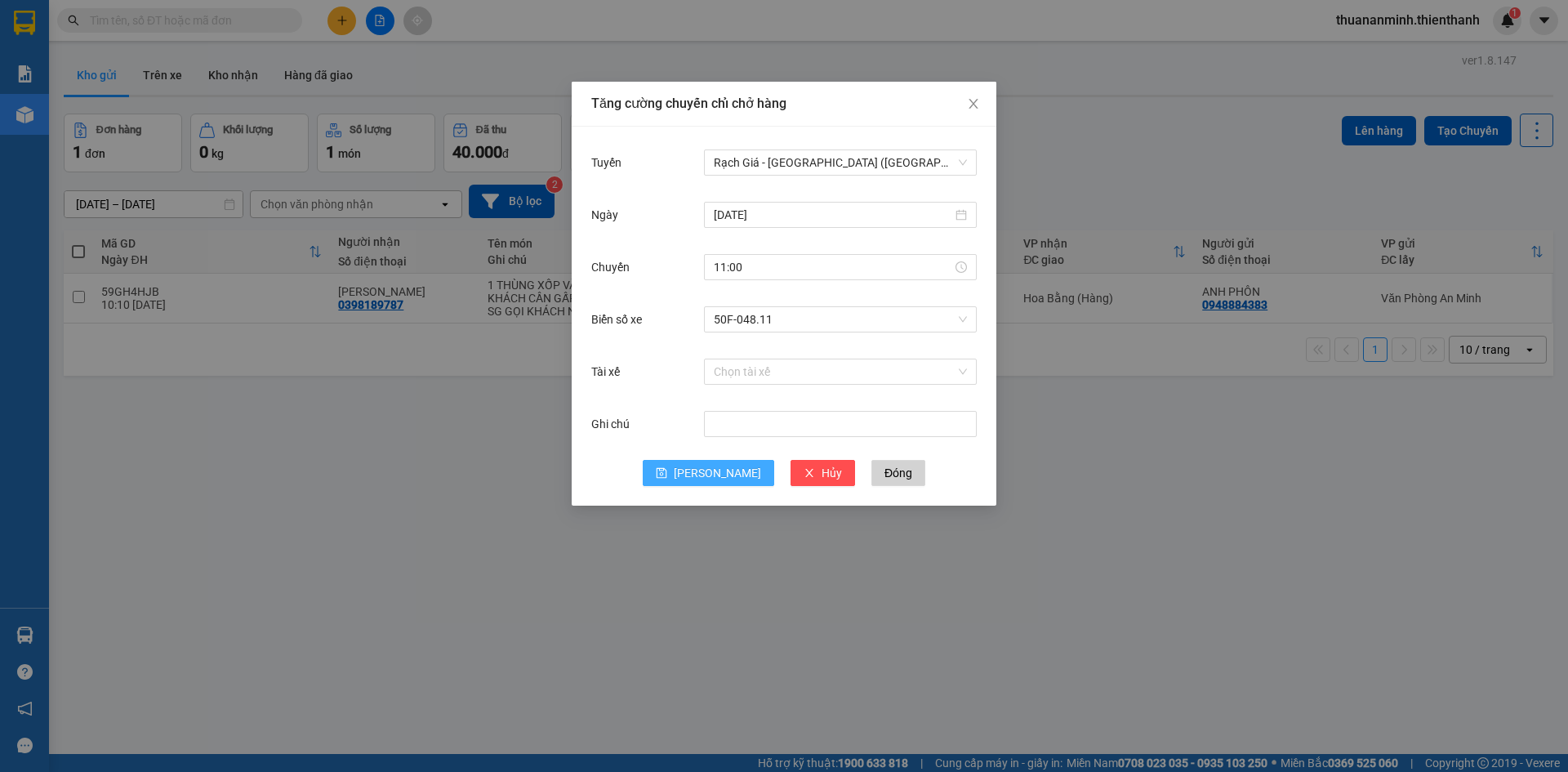
click at [703, 467] on button "[PERSON_NAME]" at bounding box center [708, 473] width 132 height 26
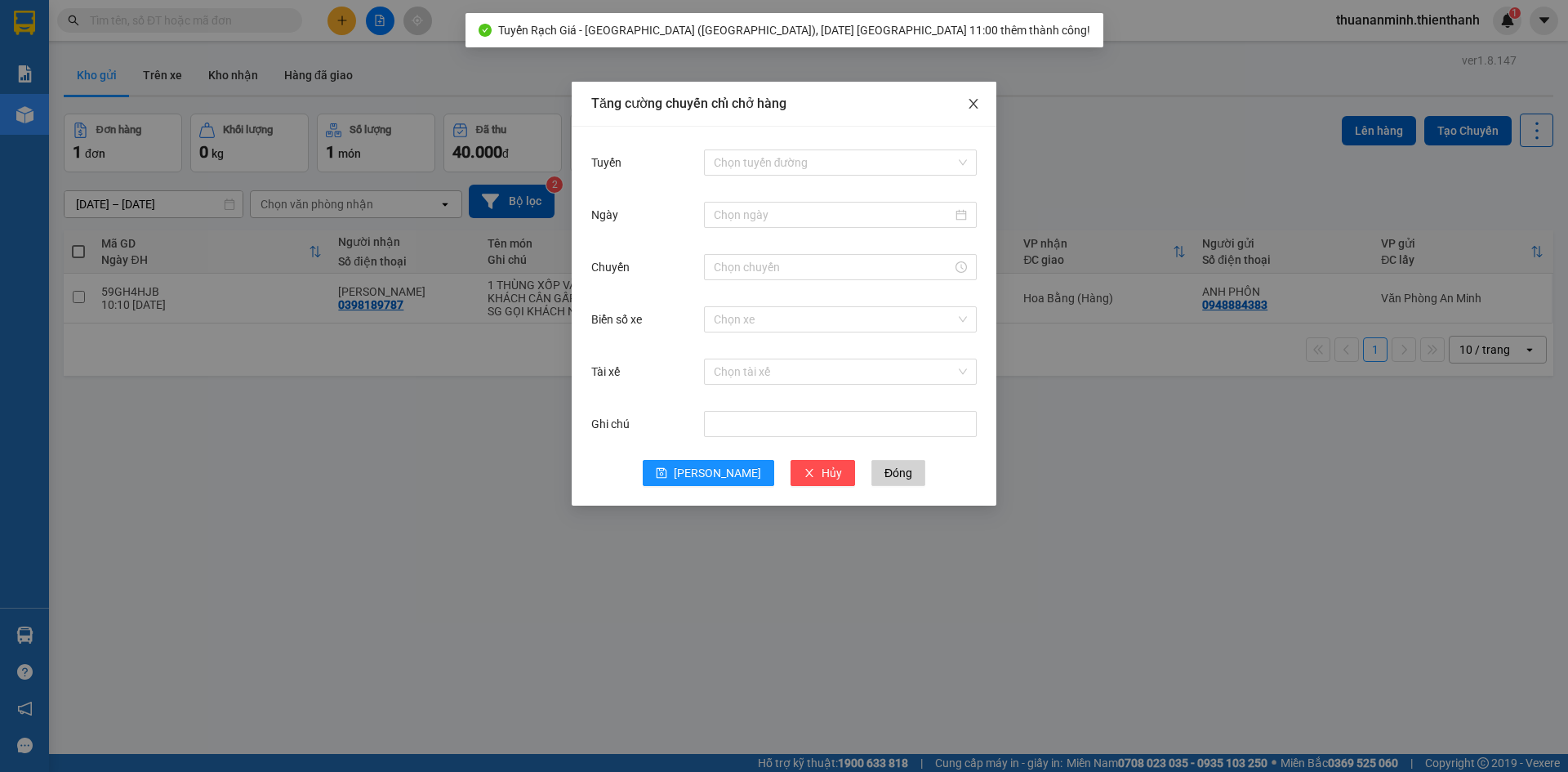
click at [976, 95] on span "Close" at bounding box center [974, 105] width 46 height 46
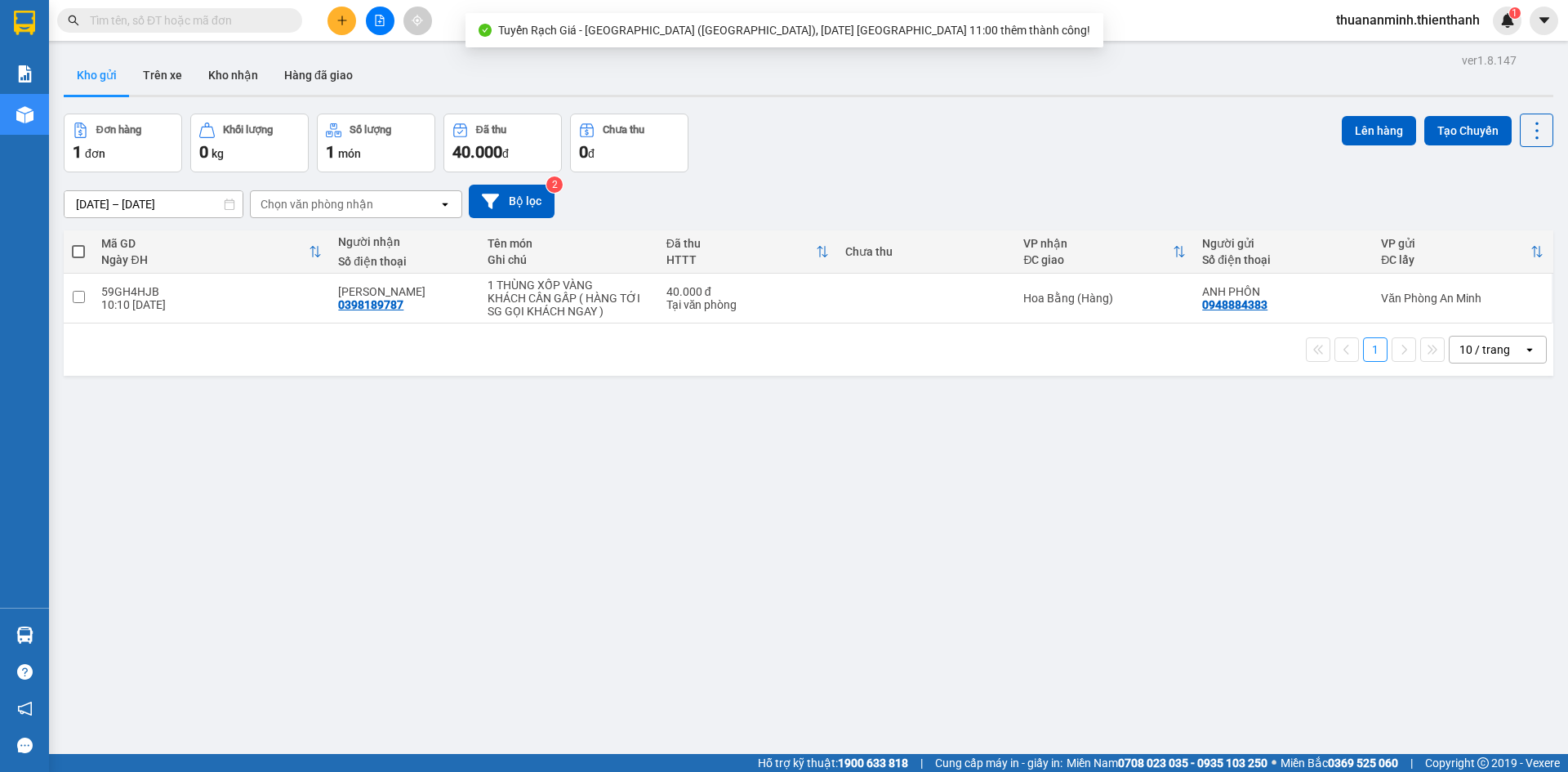
click at [77, 249] on span at bounding box center [78, 252] width 13 height 13
click at [78, 244] on input "checkbox" at bounding box center [78, 244] width 0 height 0
checkbox input "true"
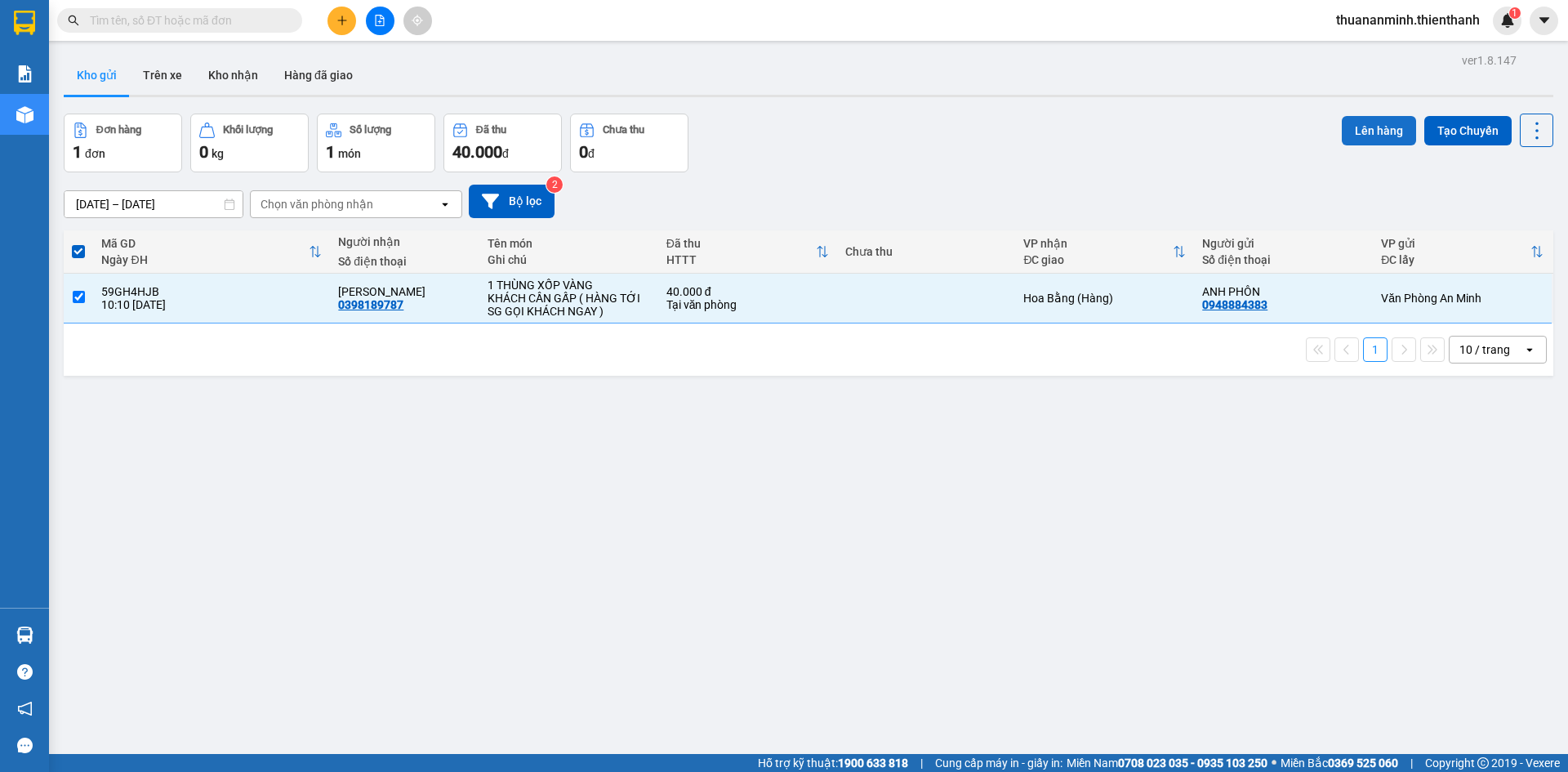
click at [1378, 134] on button "Lên hàng" at bounding box center [1379, 131] width 74 height 30
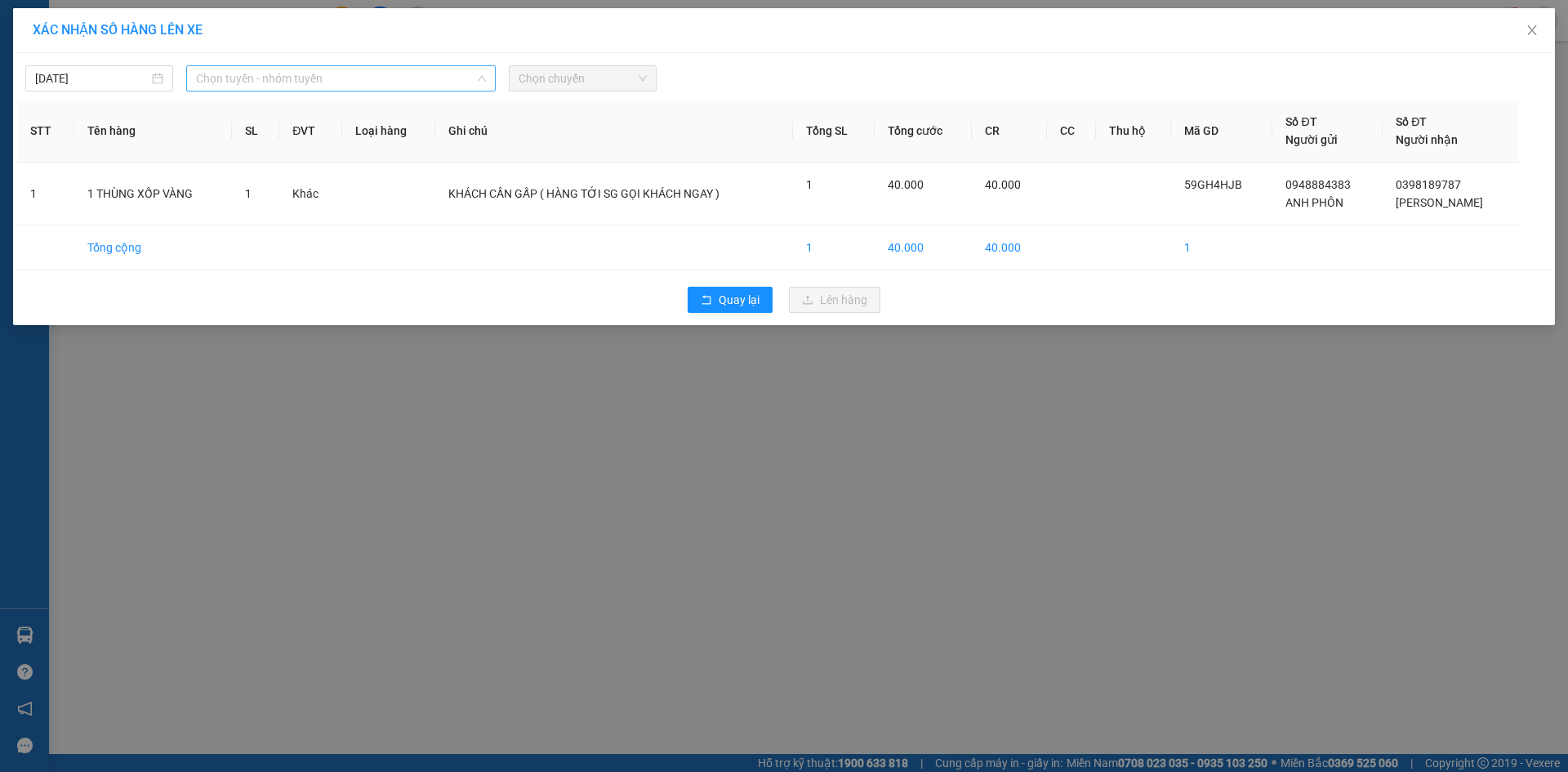
click at [406, 77] on span "Chọn tuyến - nhóm tuyến" at bounding box center [341, 78] width 290 height 25
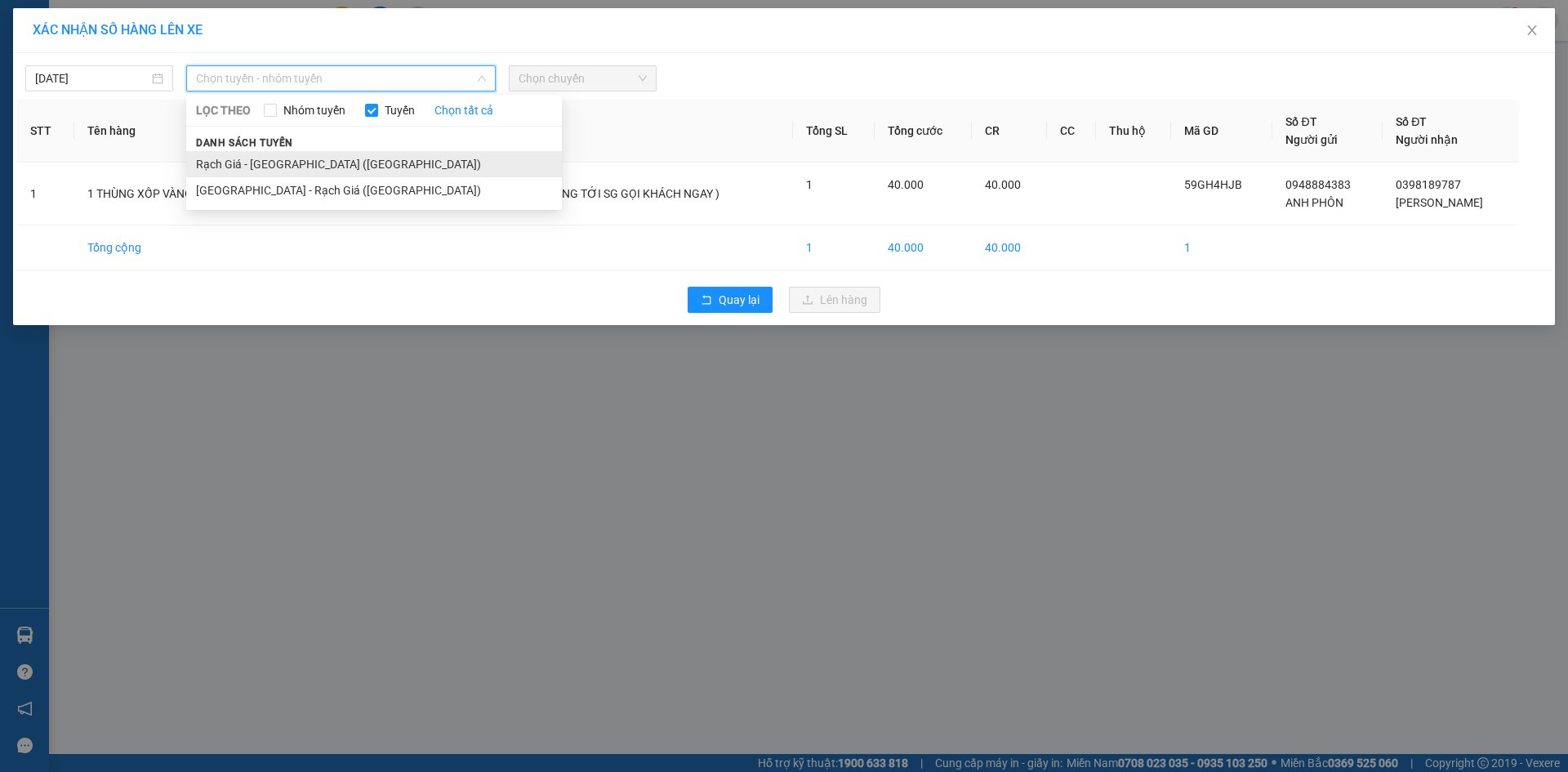
click at [377, 153] on li "Rạch Giá - [GEOGRAPHIC_DATA] ([GEOGRAPHIC_DATA])" at bounding box center [373, 165] width 376 height 26
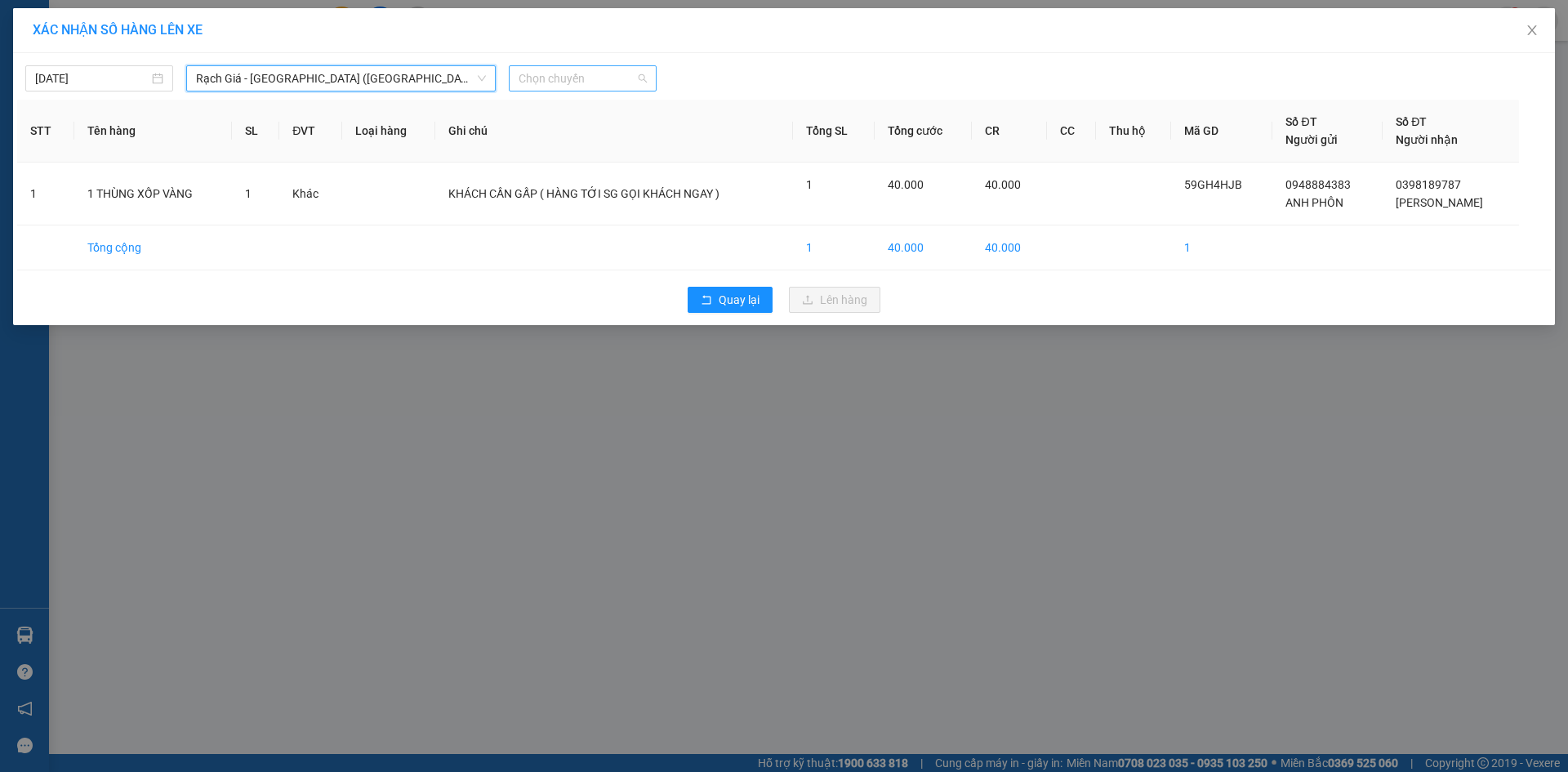
click at [579, 75] on span "Chọn chuyến" at bounding box center [582, 78] width 128 height 25
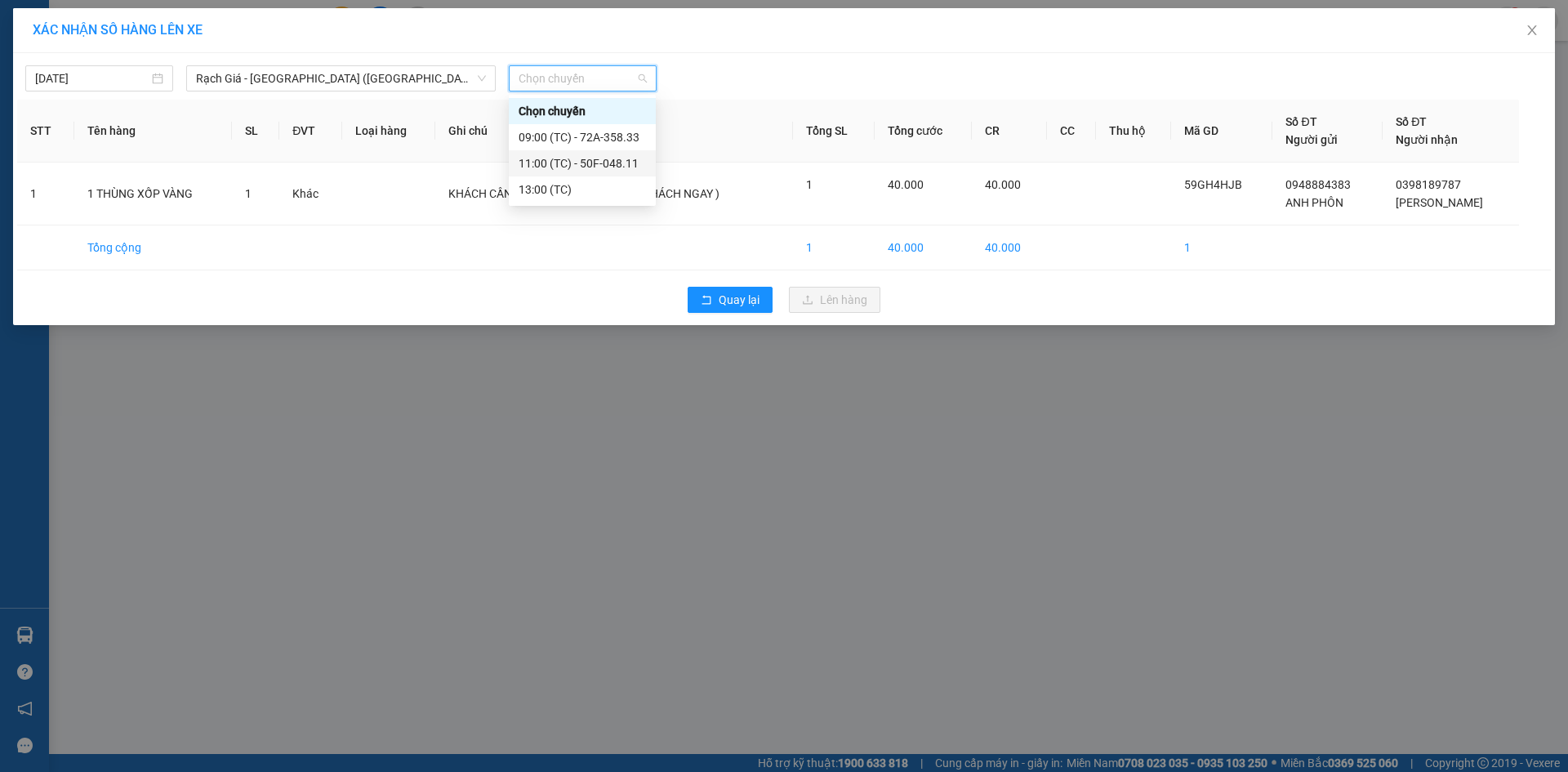
click at [579, 165] on div "11:00 (TC) - 50F-048.11" at bounding box center [582, 164] width 128 height 18
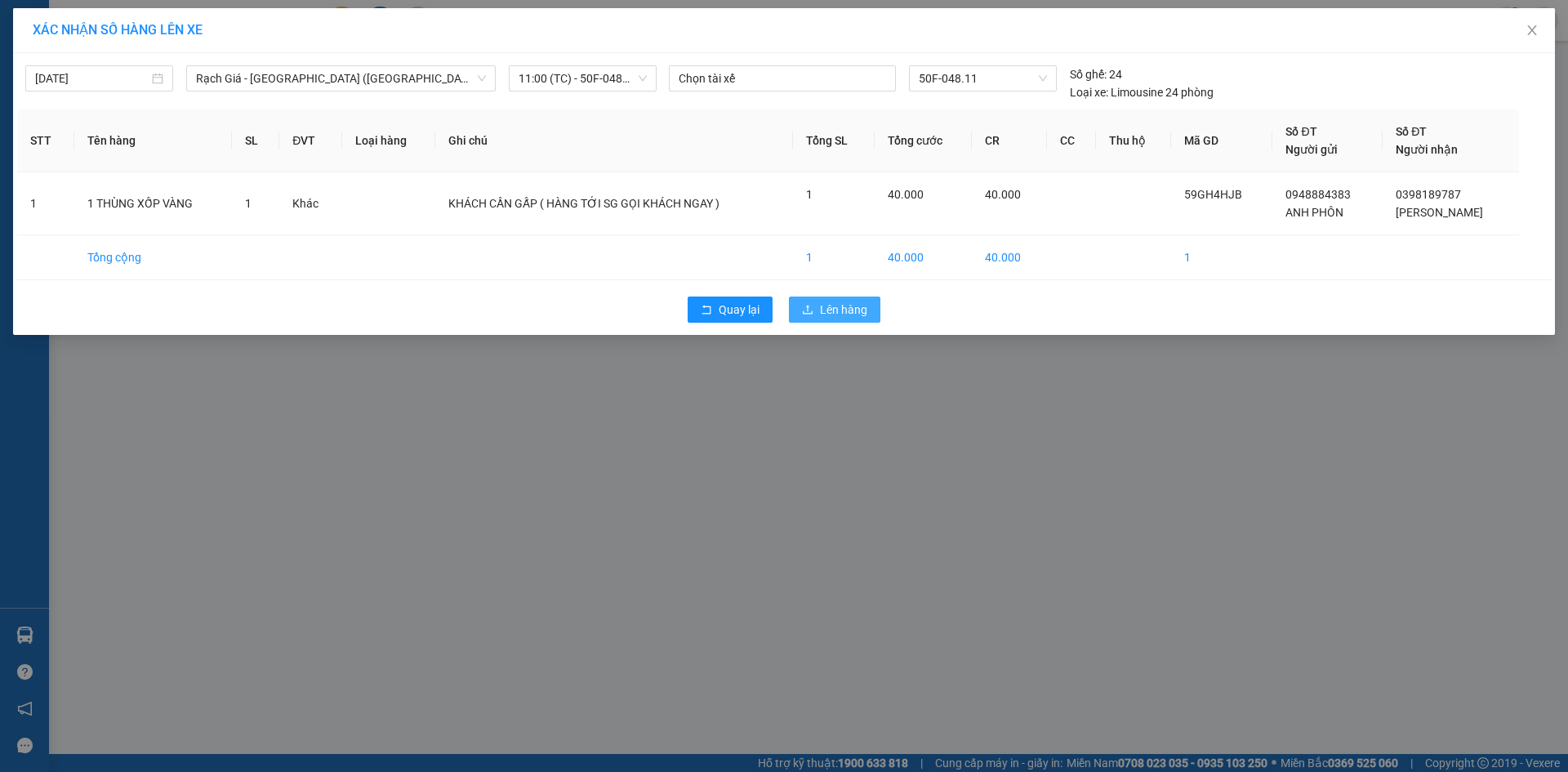
click at [854, 315] on span "Lên hàng" at bounding box center [844, 309] width 48 height 18
